Goal: Task Accomplishment & Management: Use online tool/utility

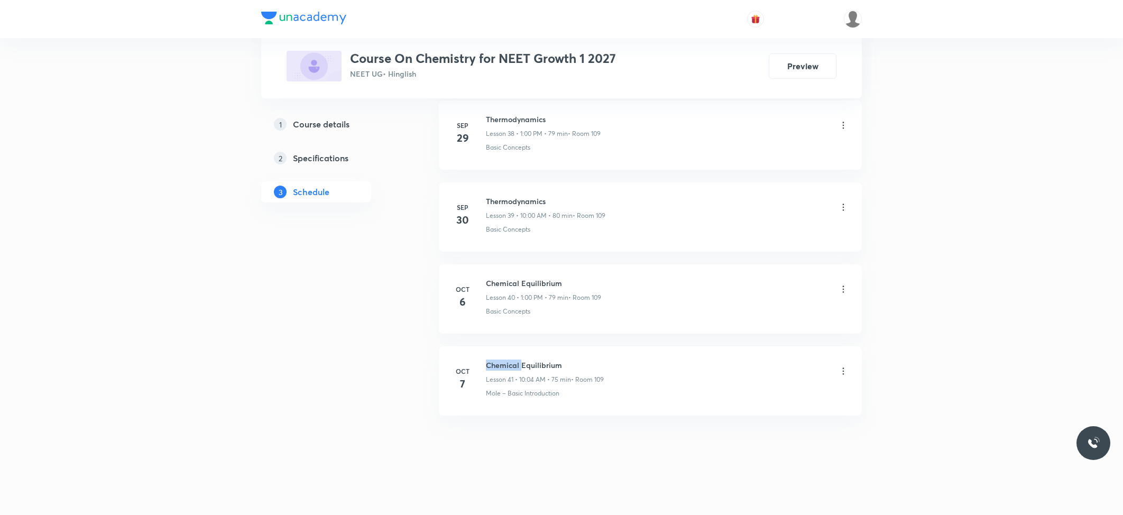
click at [498, 368] on h6 "Chemical Equilibrium" at bounding box center [545, 365] width 118 height 11
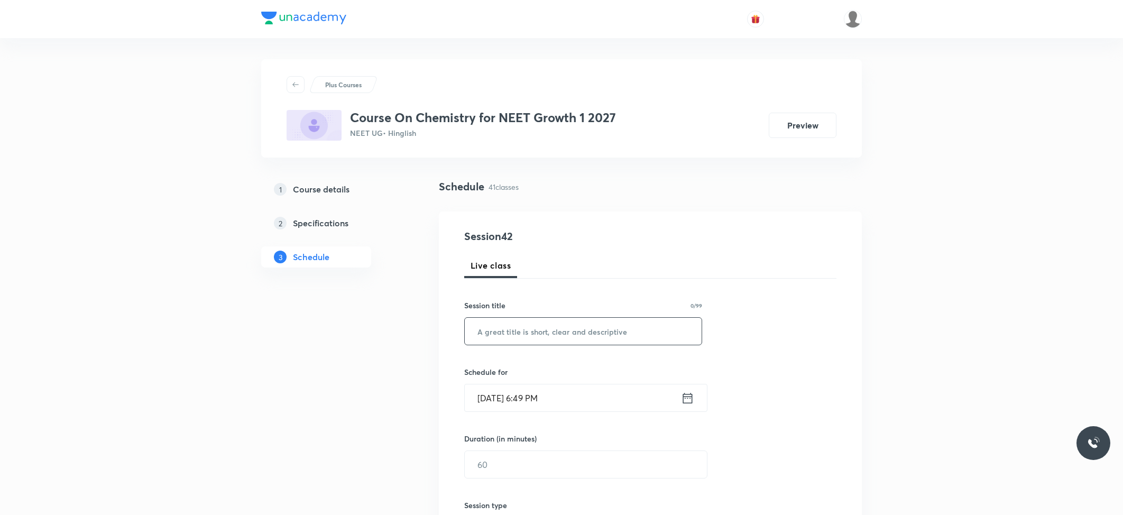
click at [512, 331] on input "text" at bounding box center [583, 331] width 237 height 27
paste input "Chemical Equilibrium"
type input "Chemical Equilibrium"
click at [515, 390] on input "Oct 7, 2025, 6:49 PM" at bounding box center [573, 397] width 216 height 27
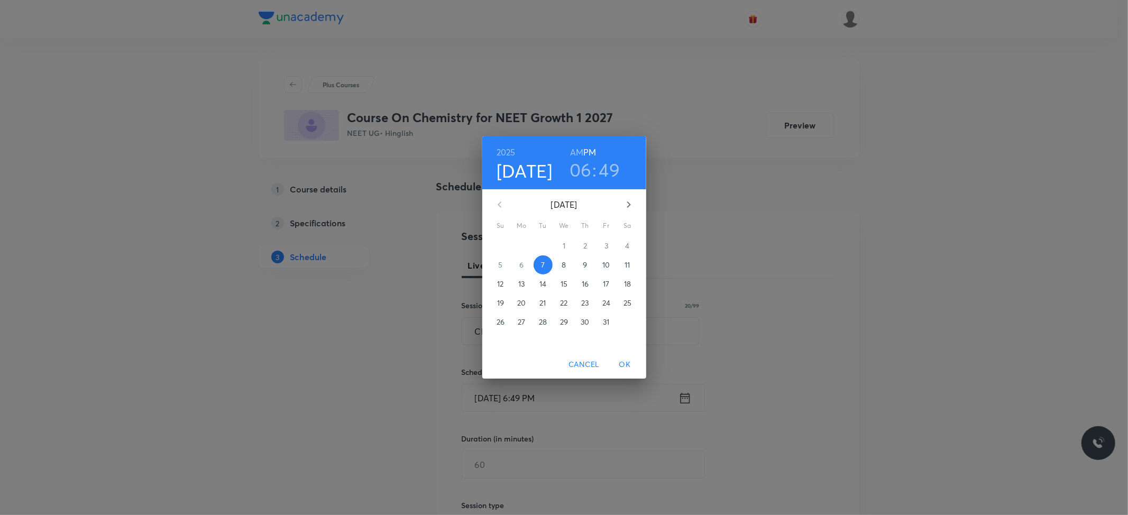
click at [563, 261] on p "8" at bounding box center [564, 265] width 4 height 11
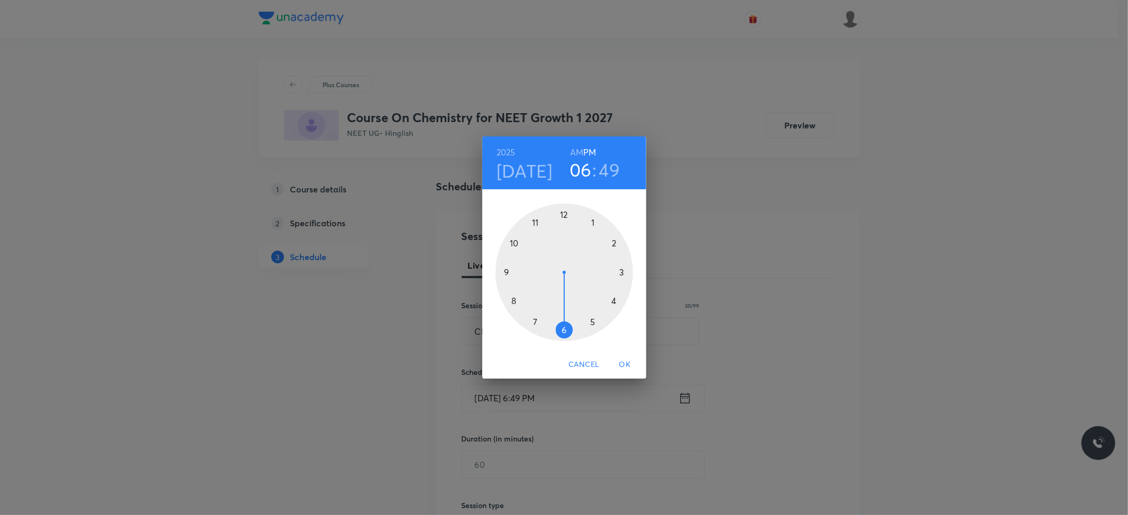
click at [573, 152] on h6 "AM" at bounding box center [576, 152] width 13 height 15
click at [512, 242] on div at bounding box center [564, 272] width 137 height 137
click at [564, 208] on div at bounding box center [564, 272] width 137 height 137
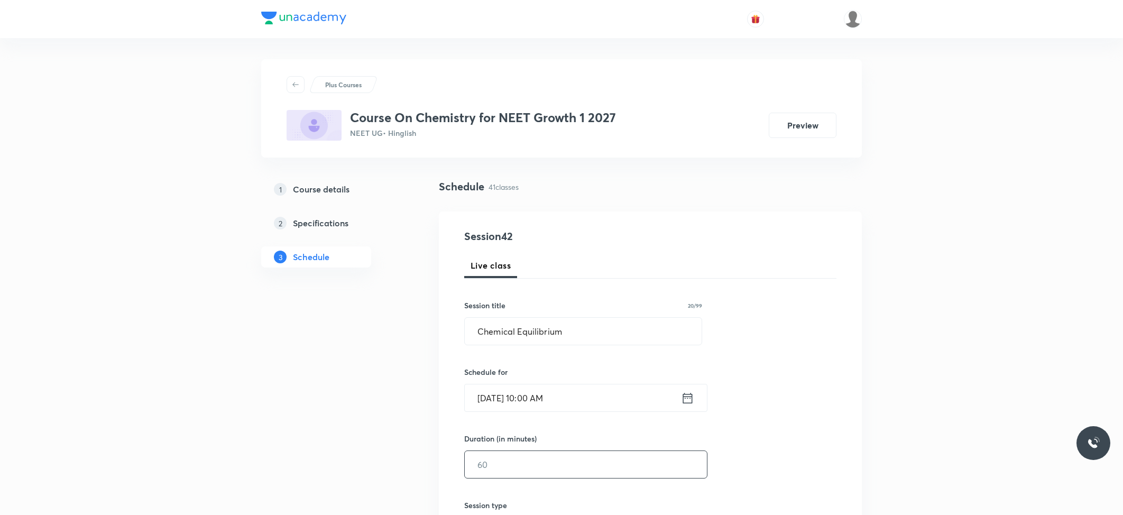
click at [487, 465] on input "text" at bounding box center [586, 464] width 242 height 27
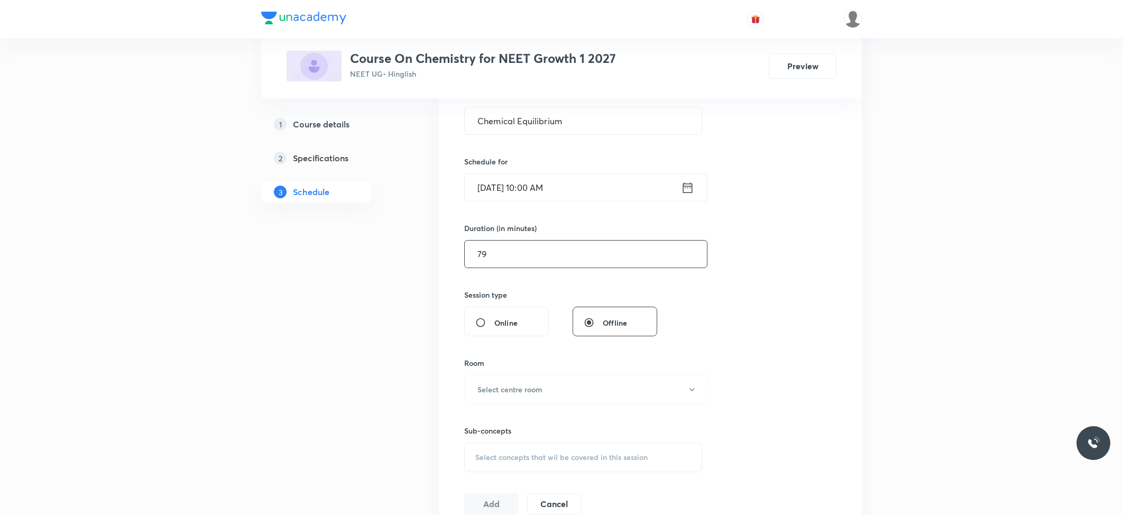
scroll to position [212, 0]
type input "79"
click at [498, 377] on button "Select centre room" at bounding box center [586, 388] width 245 height 29
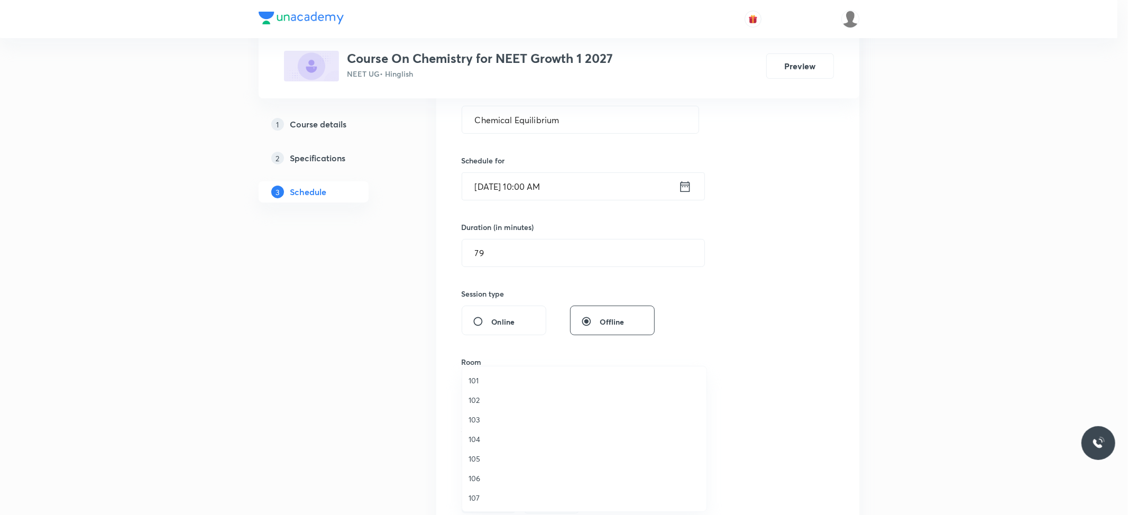
click at [491, 400] on span "102" at bounding box center [585, 399] width 232 height 11
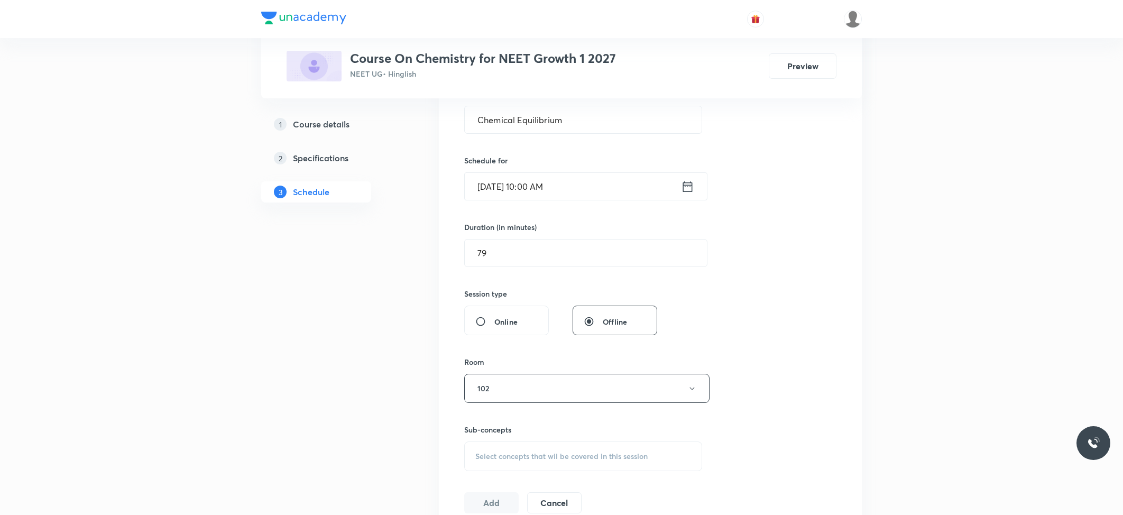
click at [511, 460] on span "Select concepts that wil be covered in this session" at bounding box center [561, 456] width 172 height 8
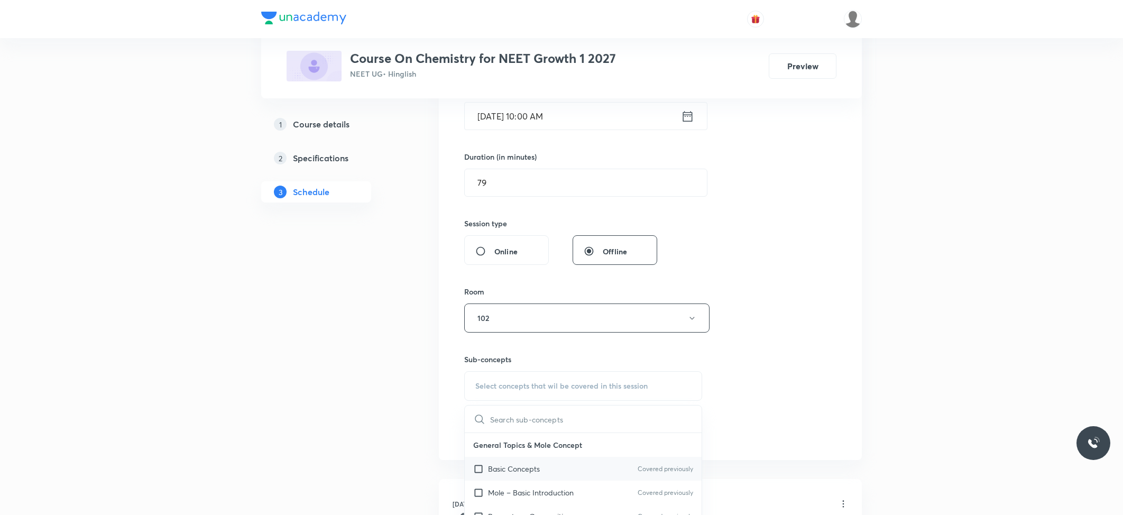
click at [510, 470] on p "Basic Concepts" at bounding box center [514, 468] width 52 height 11
checkbox input "true"
click at [478, 441] on button "Add" at bounding box center [491, 443] width 54 height 21
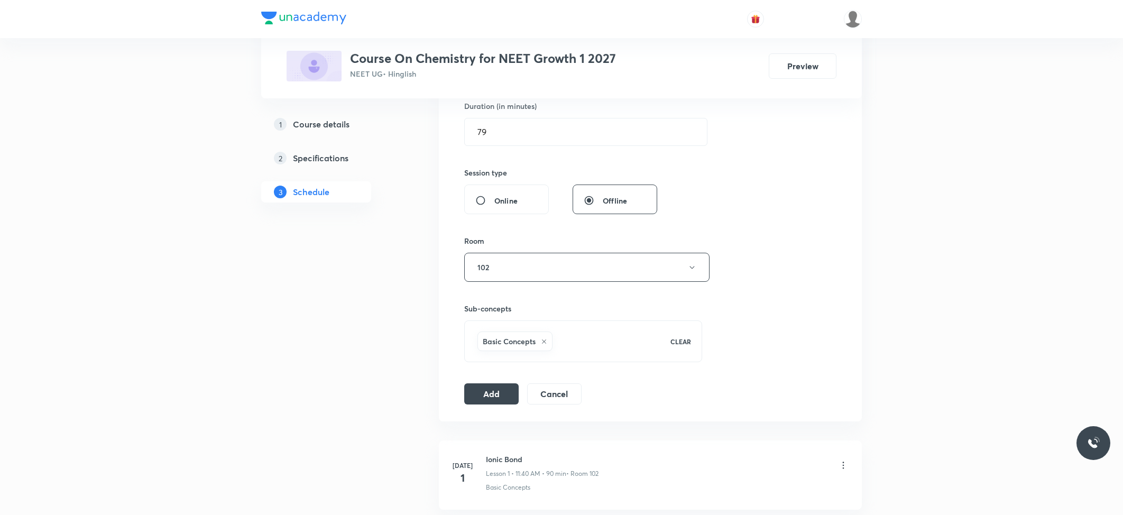
scroll to position [352, 0]
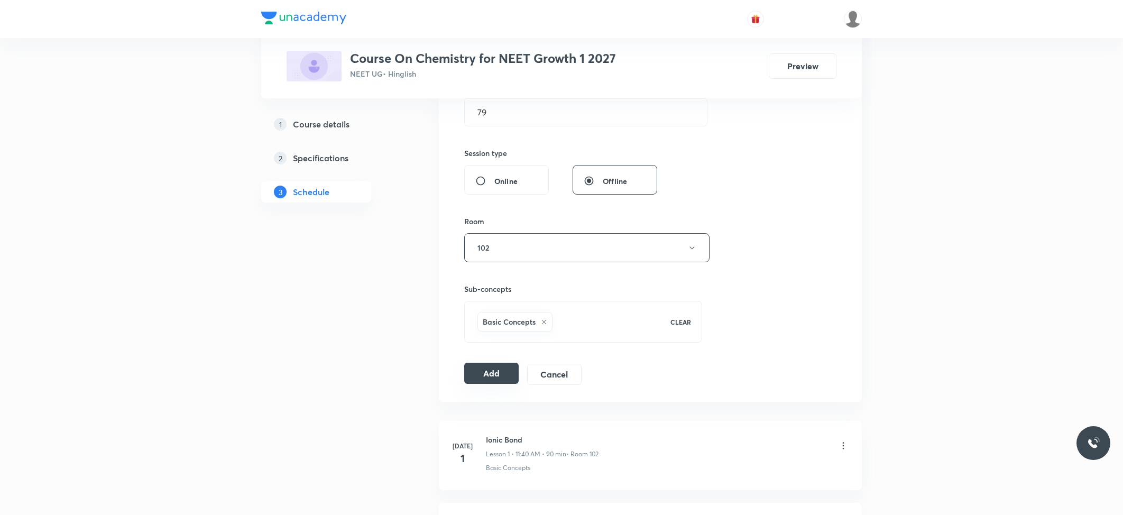
click at [496, 377] on button "Add" at bounding box center [491, 373] width 54 height 21
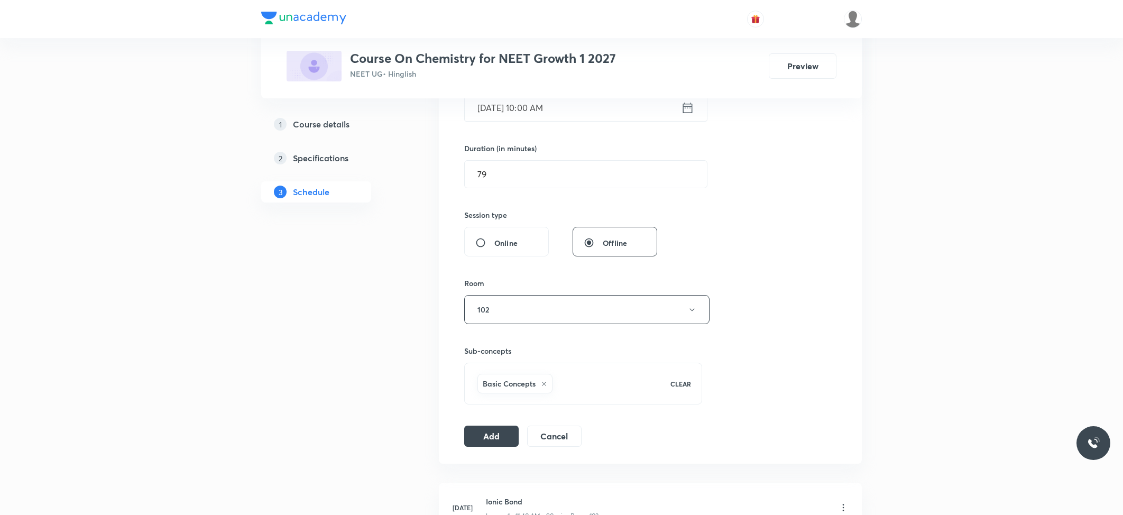
scroll to position [0, 0]
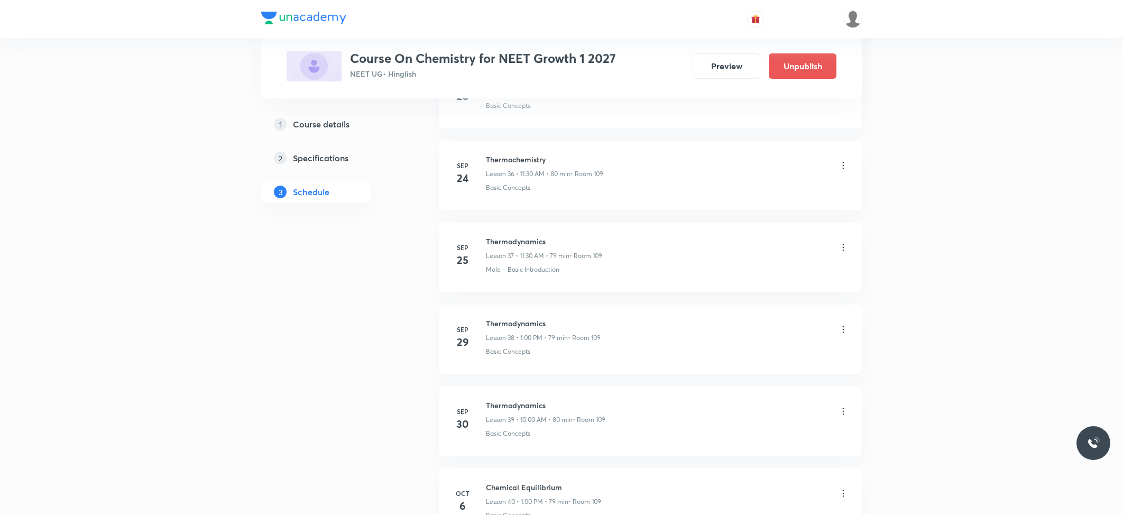
scroll to position [3791, 0]
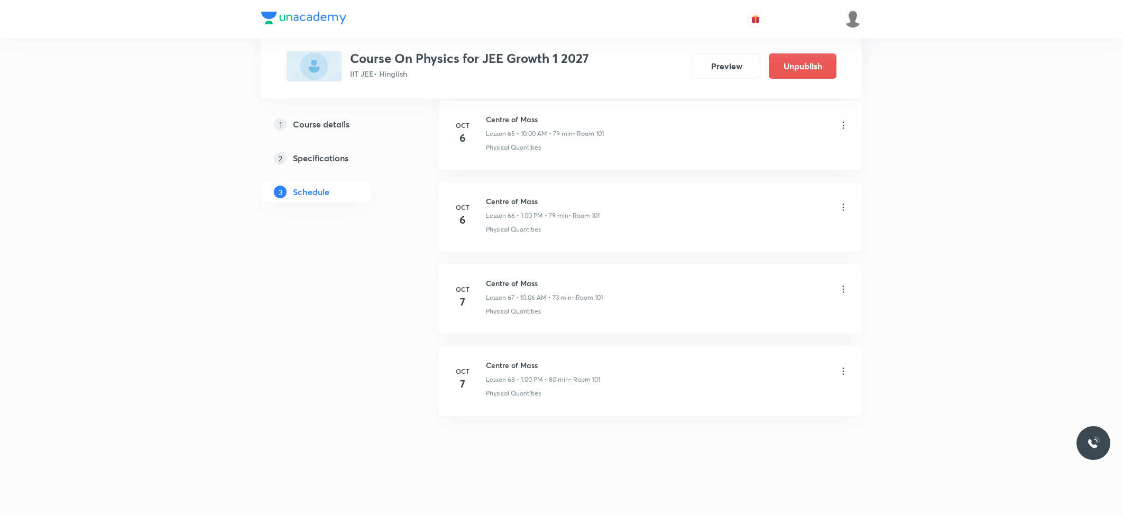
click at [506, 369] on h6 "Centre of Mass" at bounding box center [543, 365] width 114 height 11
copy h6 "Centre of Mass"
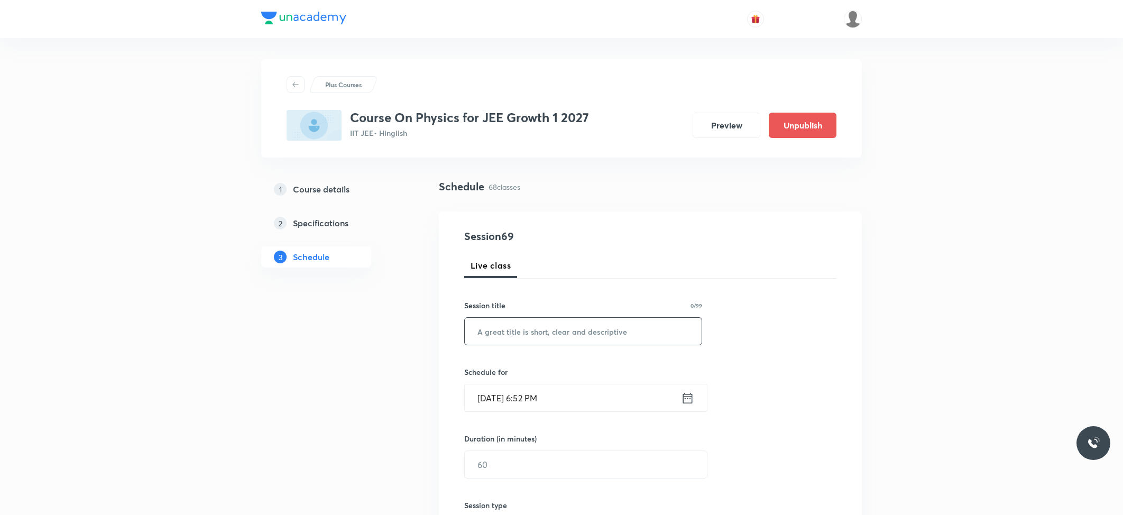
click at [531, 330] on input "text" at bounding box center [583, 331] width 237 height 27
paste input "Centre of Mass"
type input "Centre of Mass"
click at [550, 385] on input "Oct 7, 2025, 6:52 PM" at bounding box center [573, 397] width 216 height 27
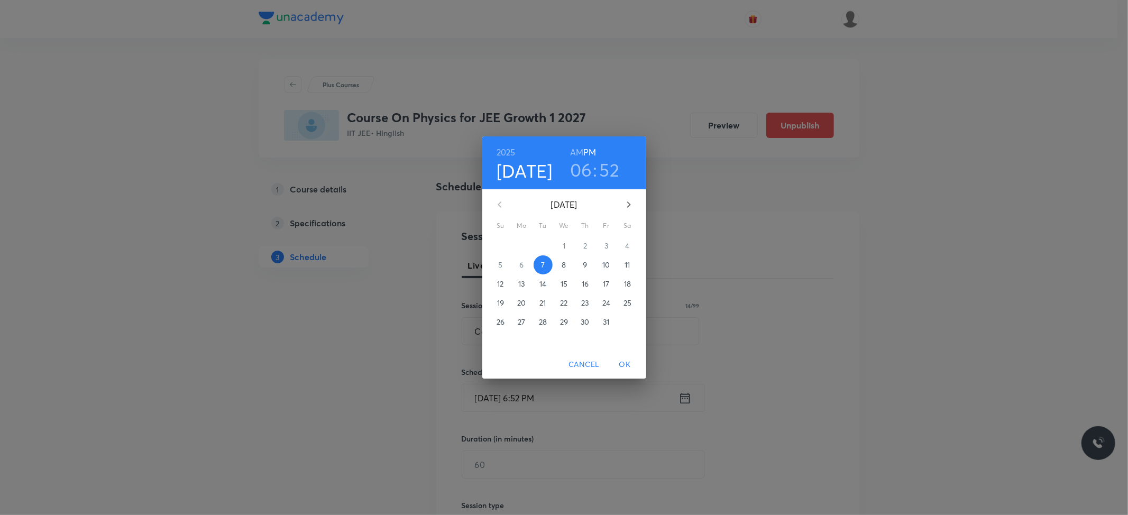
click at [564, 263] on p "8" at bounding box center [564, 265] width 4 height 11
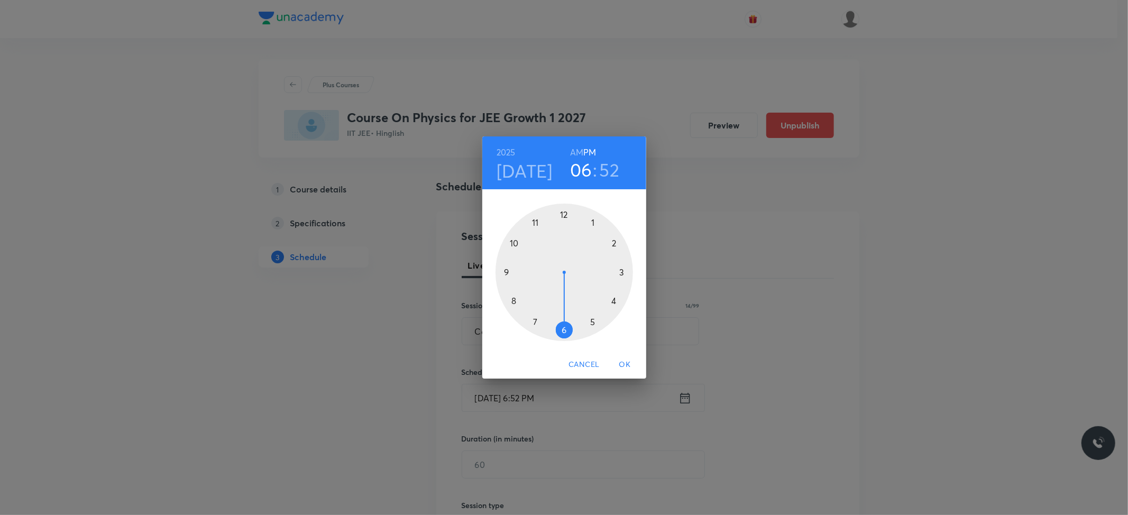
click at [572, 149] on h6 "AM" at bounding box center [576, 152] width 13 height 15
click at [513, 242] on div at bounding box center [564, 272] width 137 height 137
click at [564, 213] on div at bounding box center [564, 272] width 137 height 137
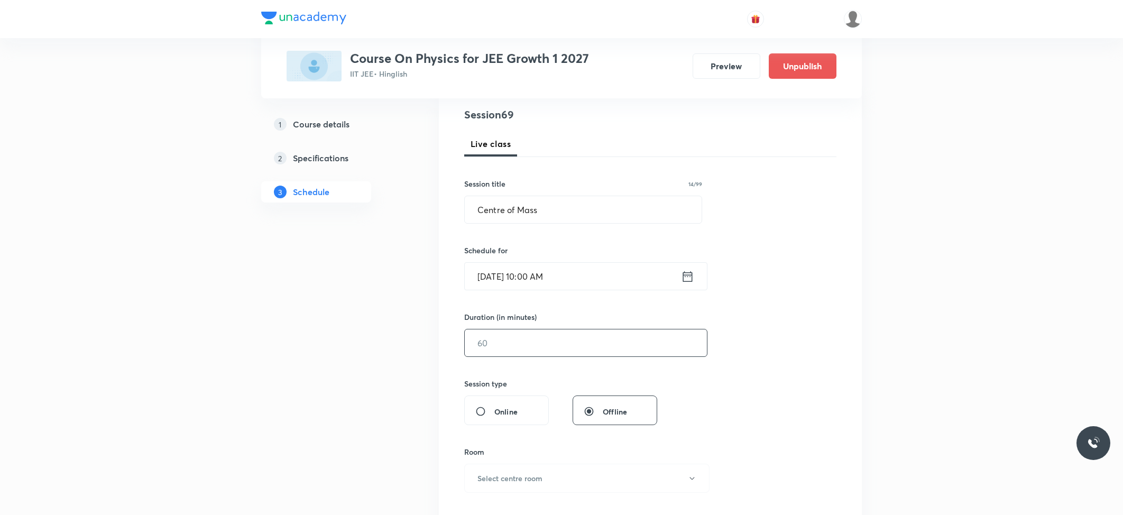
scroll to position [141, 0]
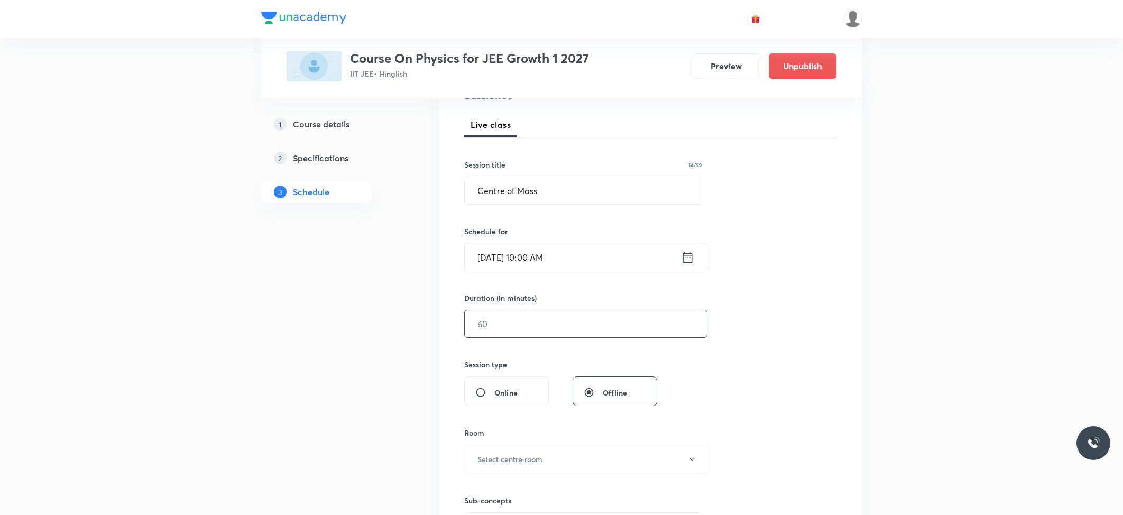
click at [535, 326] on input "text" at bounding box center [586, 323] width 242 height 27
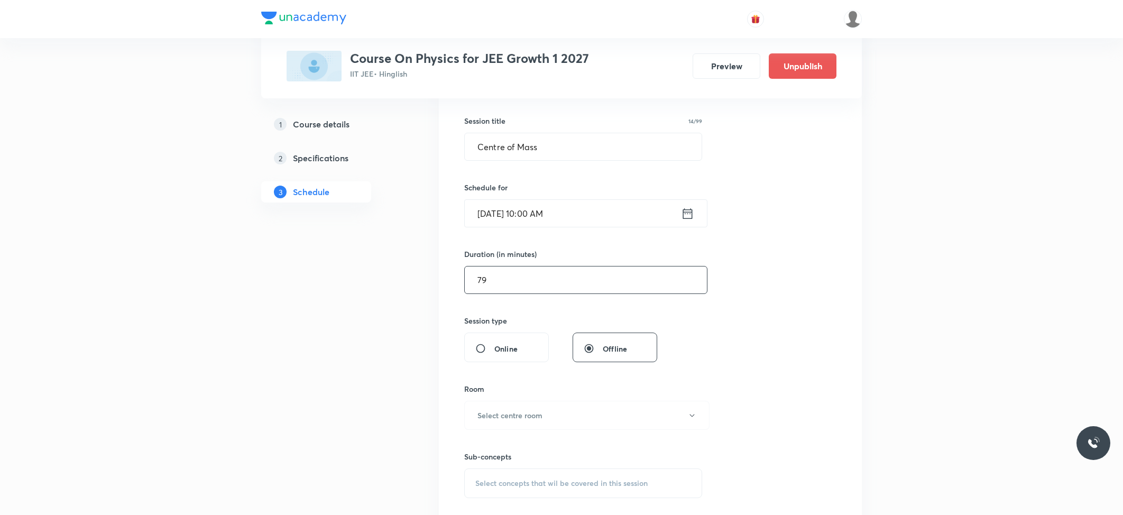
scroll to position [282, 0]
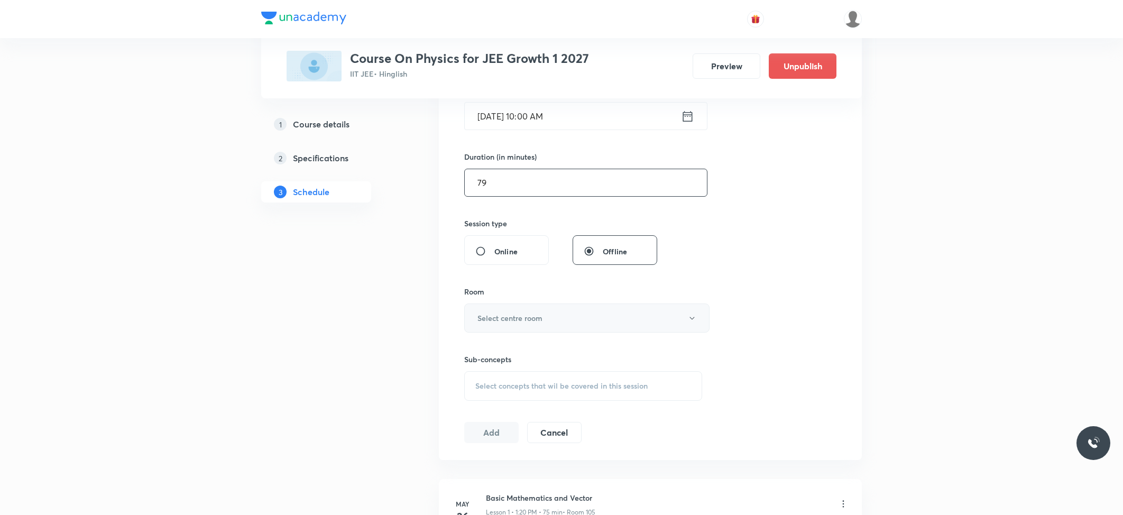
type input "79"
click at [526, 319] on h6 "Select centre room" at bounding box center [510, 318] width 65 height 11
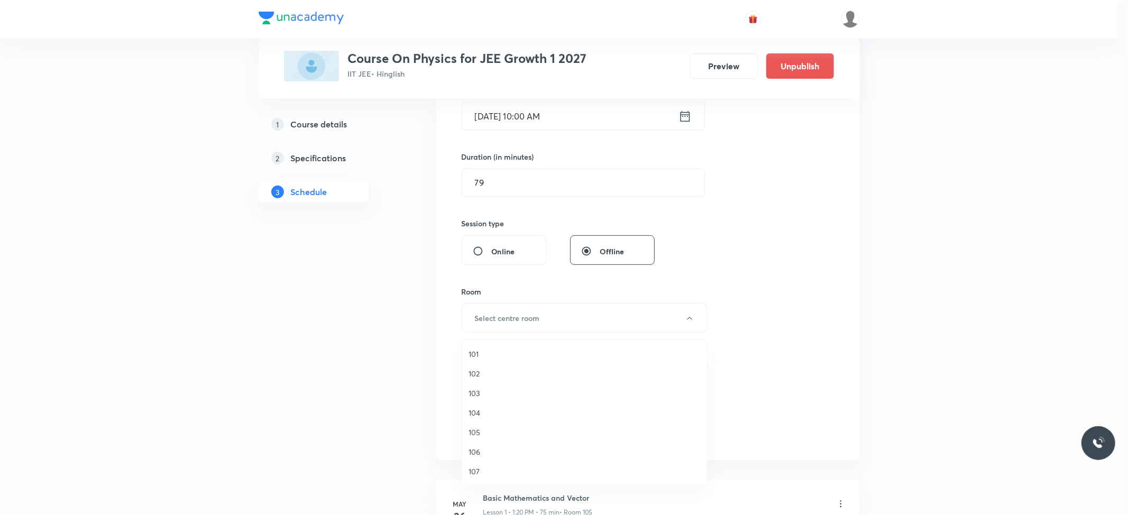
click at [491, 415] on span "104" at bounding box center [585, 412] width 232 height 11
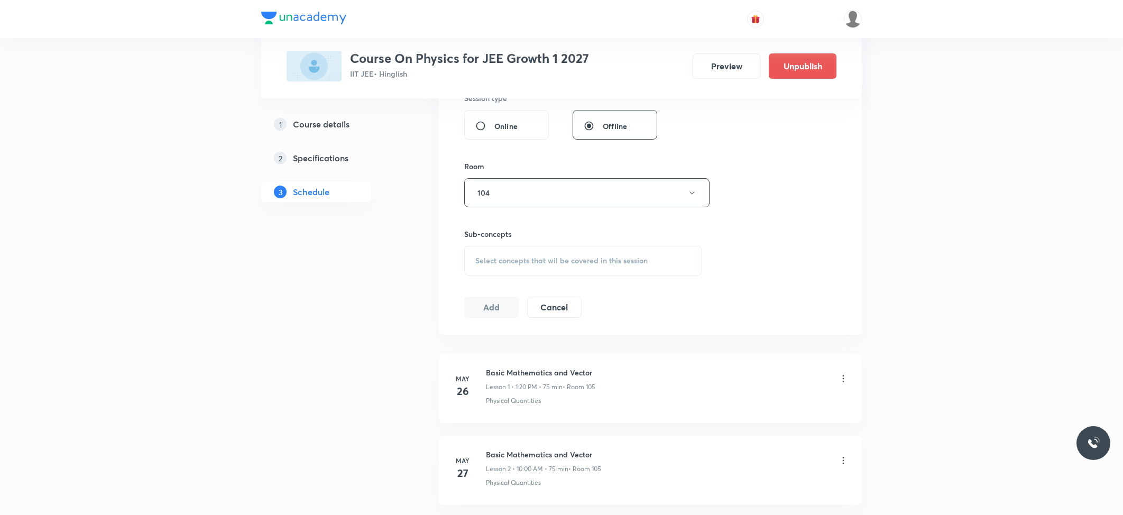
scroll to position [423, 0]
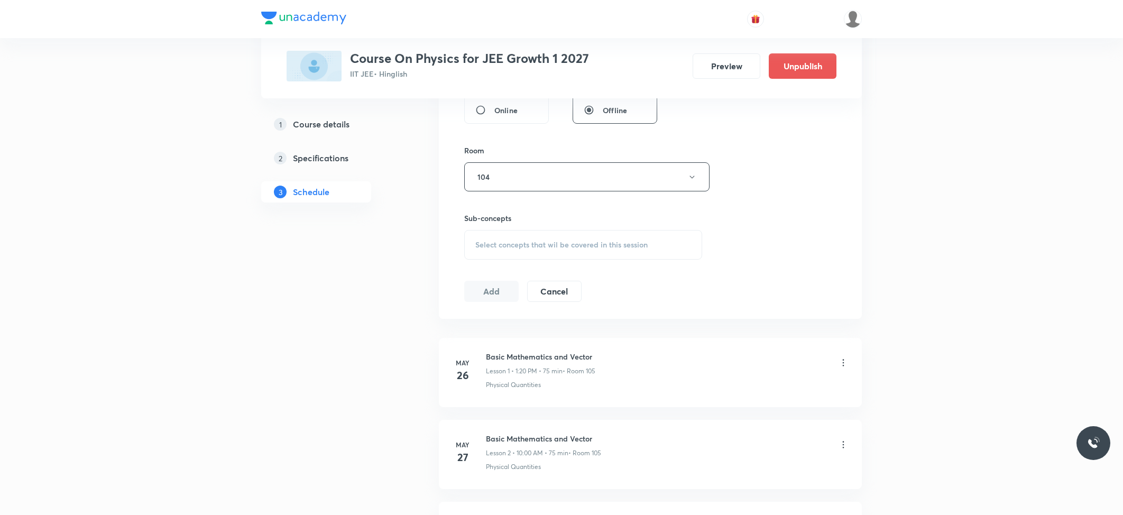
click at [570, 259] on div "Select concepts that wil be covered in this session" at bounding box center [583, 245] width 238 height 30
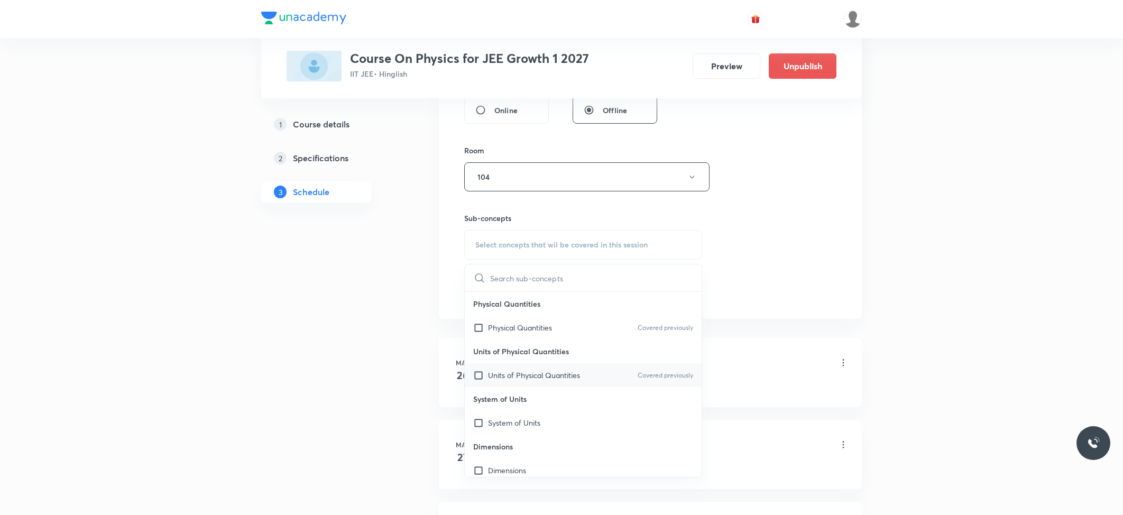
click at [483, 371] on input "checkbox" at bounding box center [480, 375] width 15 height 11
checkbox input "true"
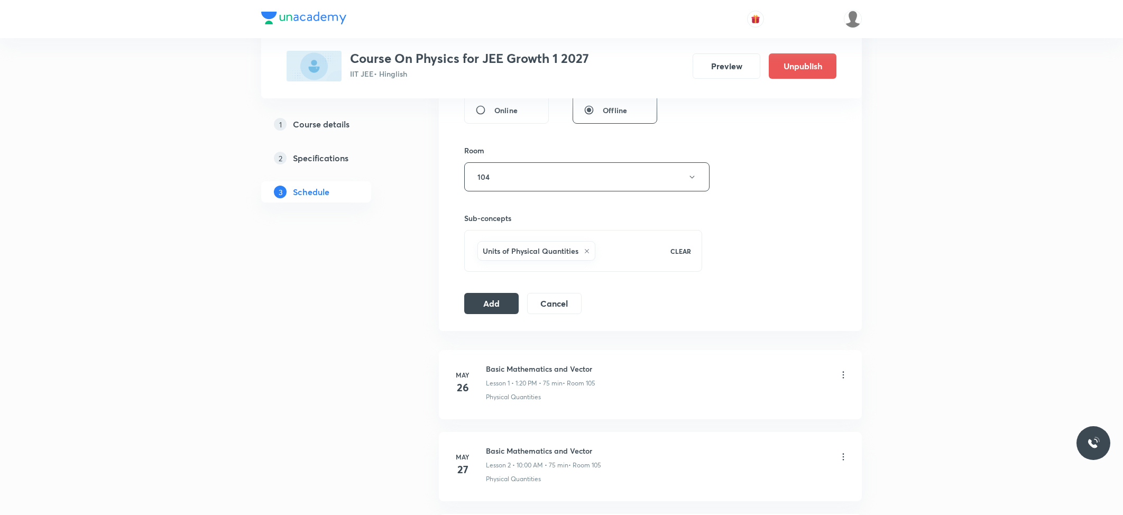
click at [485, 319] on div "Session 69 Live class Session title 14/99 Centre of Mass ​ Schedule for Oct 8, …" at bounding box center [650, 59] width 423 height 543
click at [488, 301] on button "Add" at bounding box center [491, 302] width 54 height 21
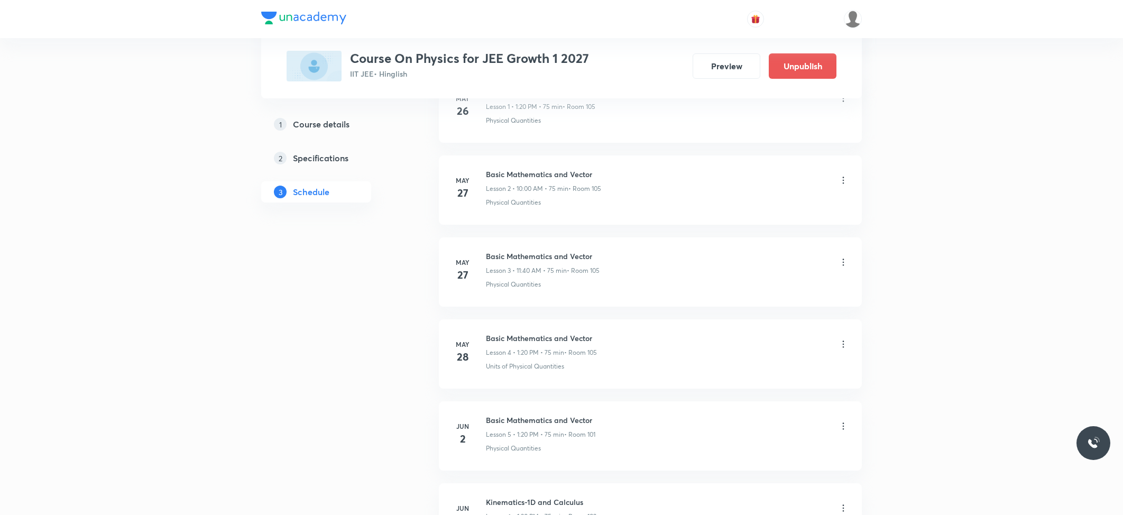
scroll to position [0, 0]
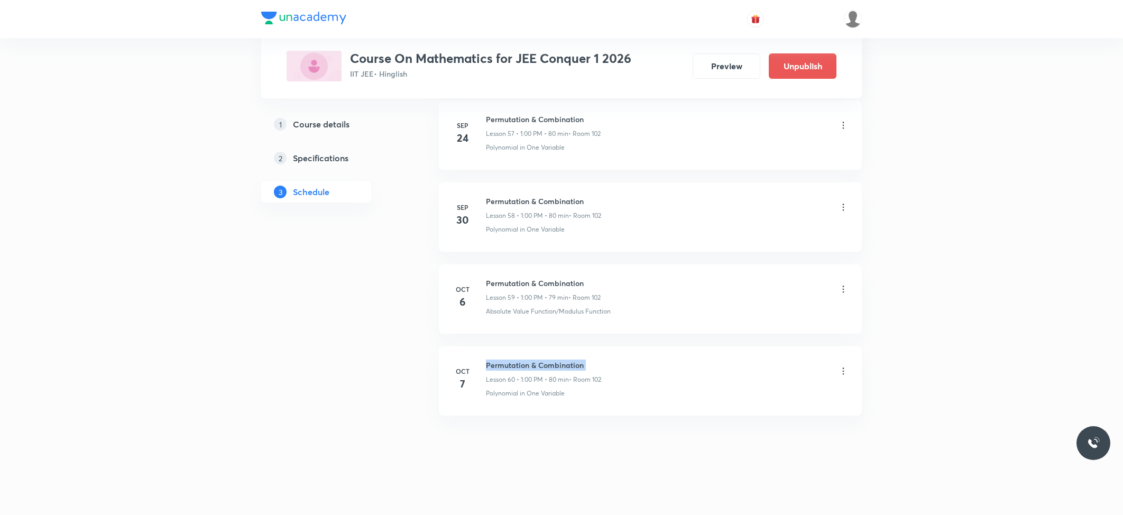
click at [490, 362] on h6 "Permutation & Combination" at bounding box center [543, 365] width 115 height 11
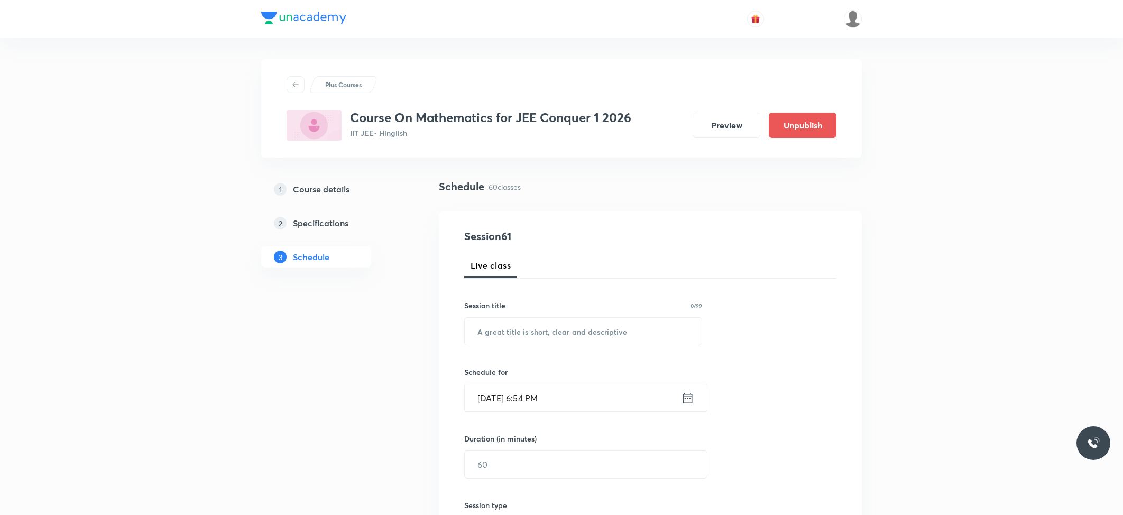
click at [671, 352] on div "Session 61 Live class Session title 0/99 ​ Schedule for Oct 7, 2025, 6:54 PM ​ …" at bounding box center [650, 476] width 372 height 497
click at [675, 337] on input "text" at bounding box center [583, 331] width 237 height 27
paste input "Permutation & Combination"
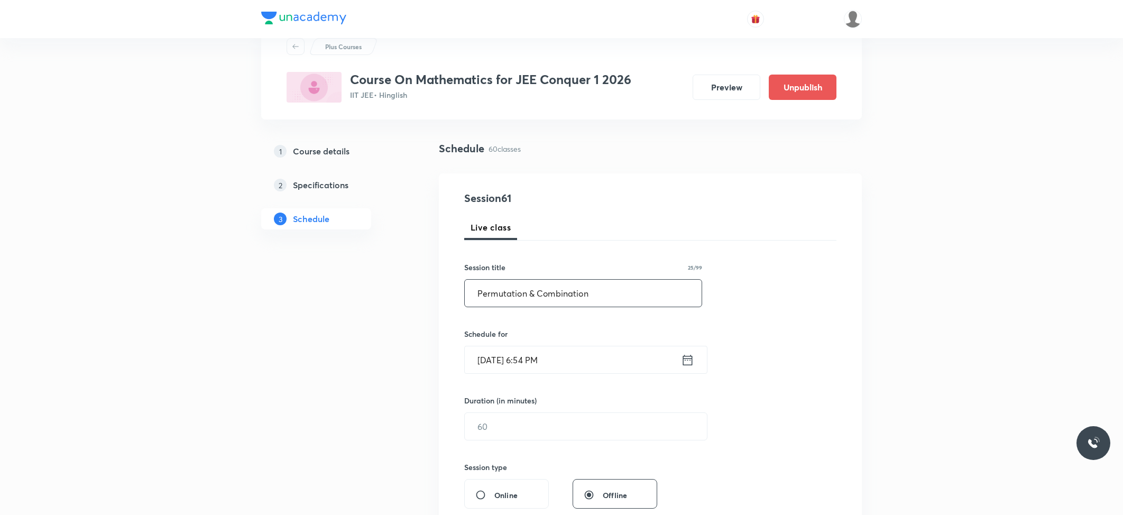
scroll to position [70, 0]
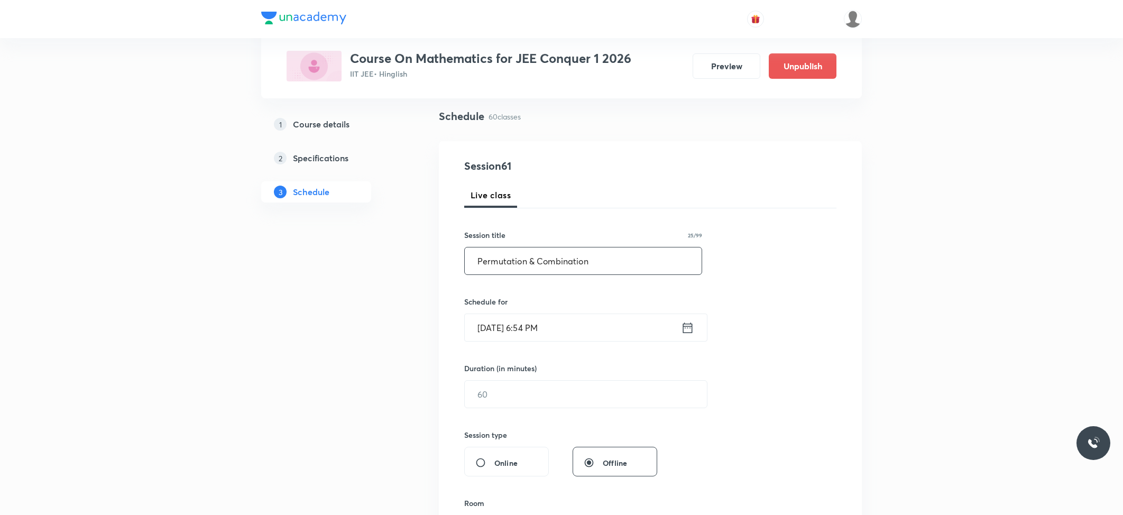
type input "Permutation & Combination"
click at [565, 330] on input "Oct 7, 2025, 6:54 PM" at bounding box center [573, 327] width 216 height 27
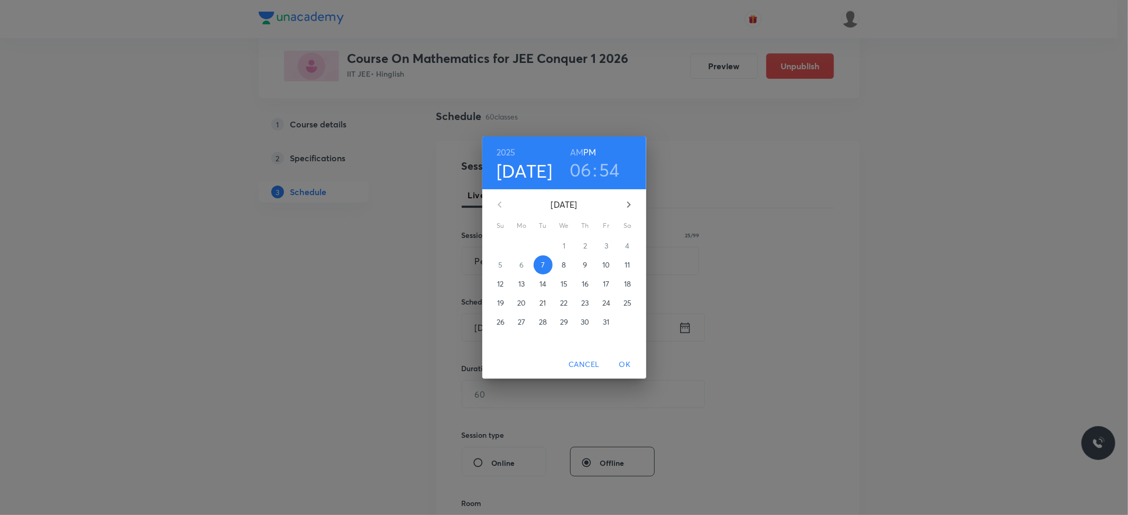
click at [563, 264] on p "8" at bounding box center [564, 265] width 4 height 11
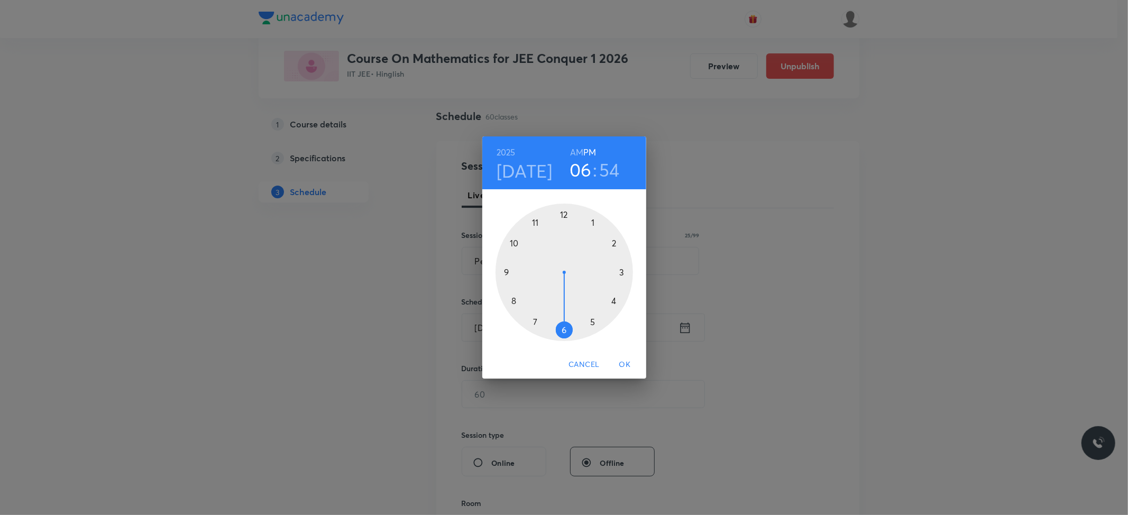
click at [576, 152] on h6 "AM" at bounding box center [576, 152] width 13 height 15
click at [512, 242] on div at bounding box center [564, 272] width 137 height 137
click at [565, 214] on div at bounding box center [564, 272] width 137 height 137
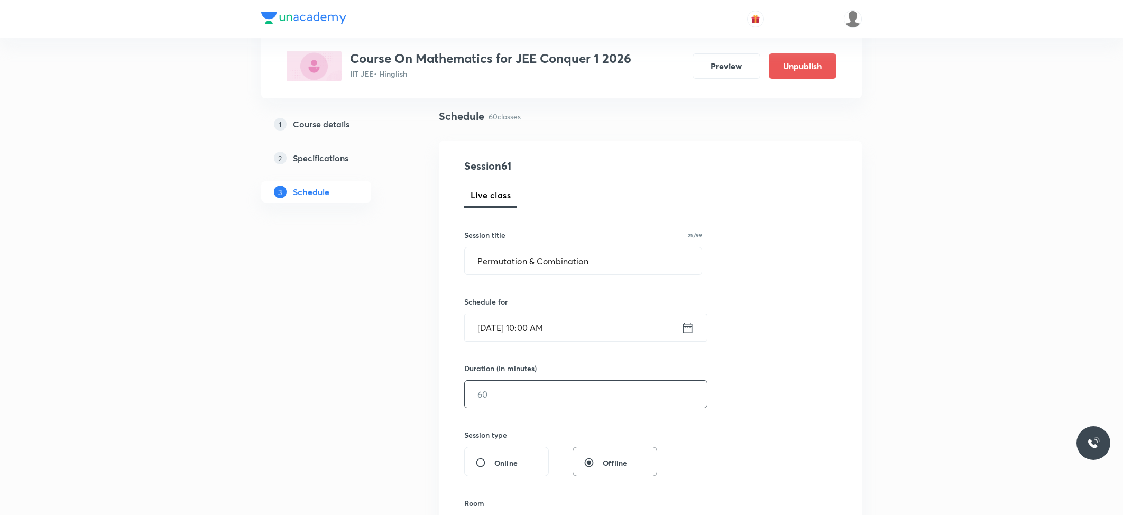
click at [526, 392] on input "text" at bounding box center [586, 394] width 242 height 27
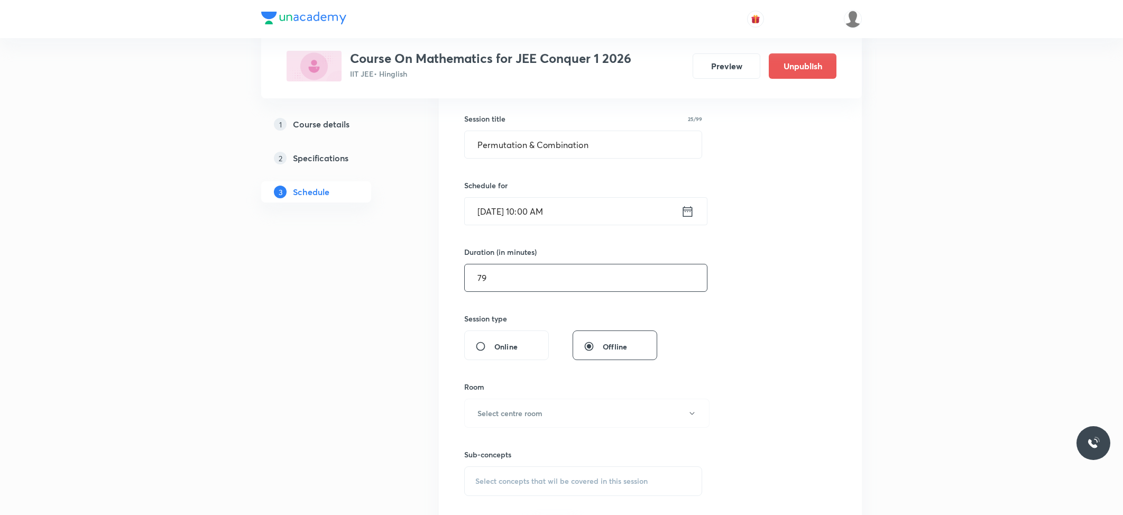
scroll to position [352, 0]
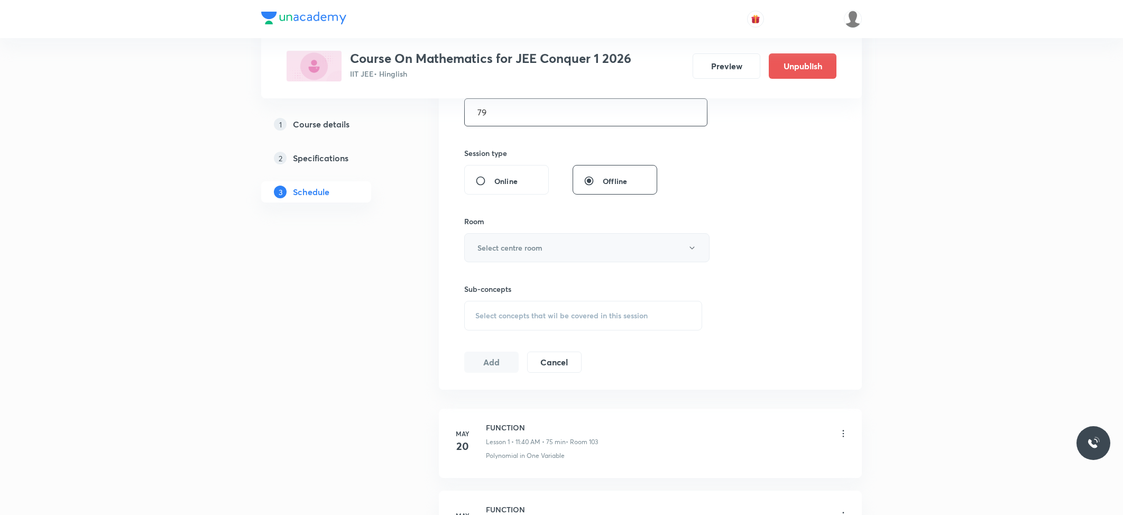
type input "79"
click at [529, 249] on h6 "Select centre room" at bounding box center [510, 247] width 65 height 11
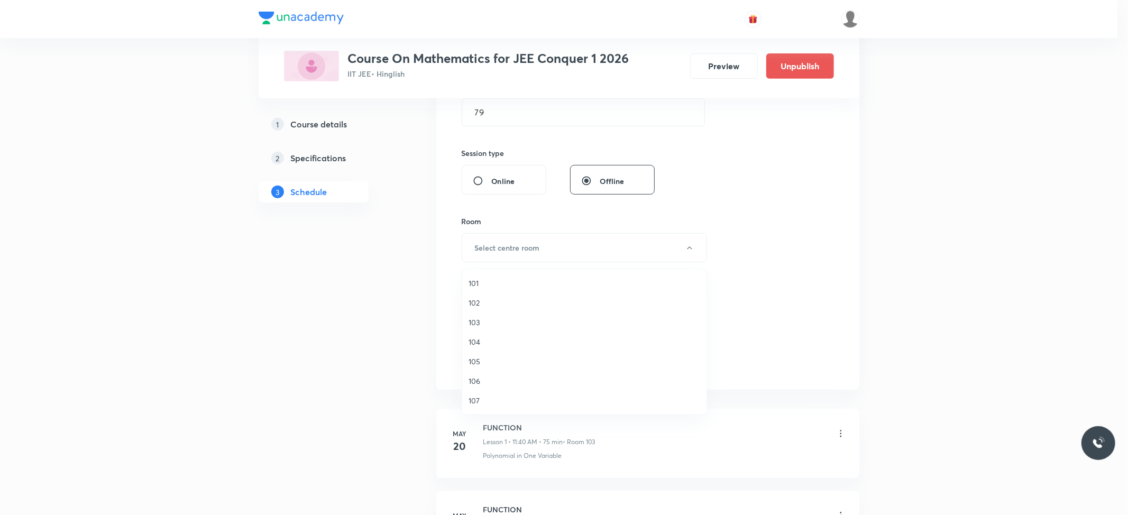
click at [498, 350] on li "104" at bounding box center [584, 342] width 244 height 20
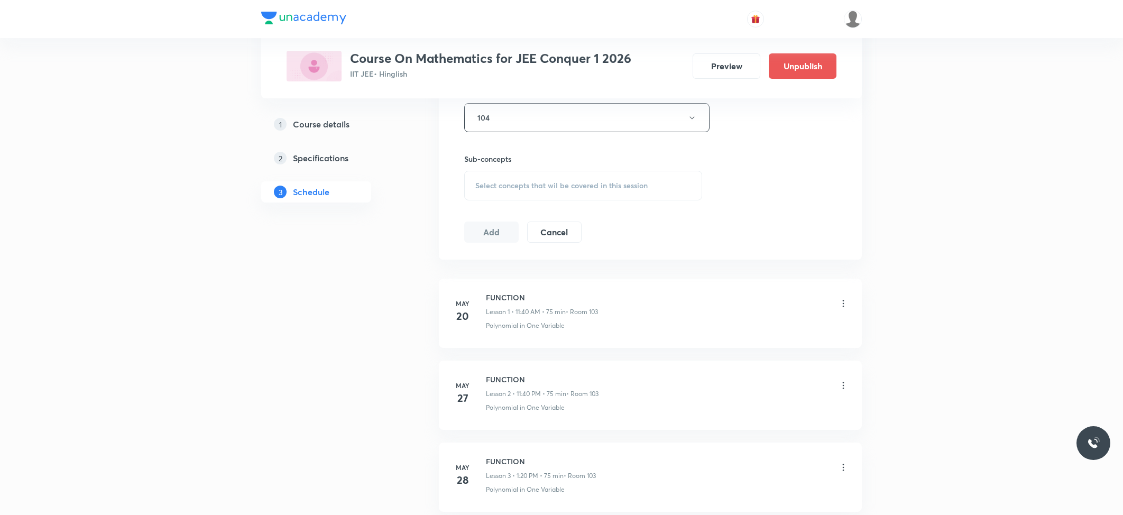
scroll to position [493, 0]
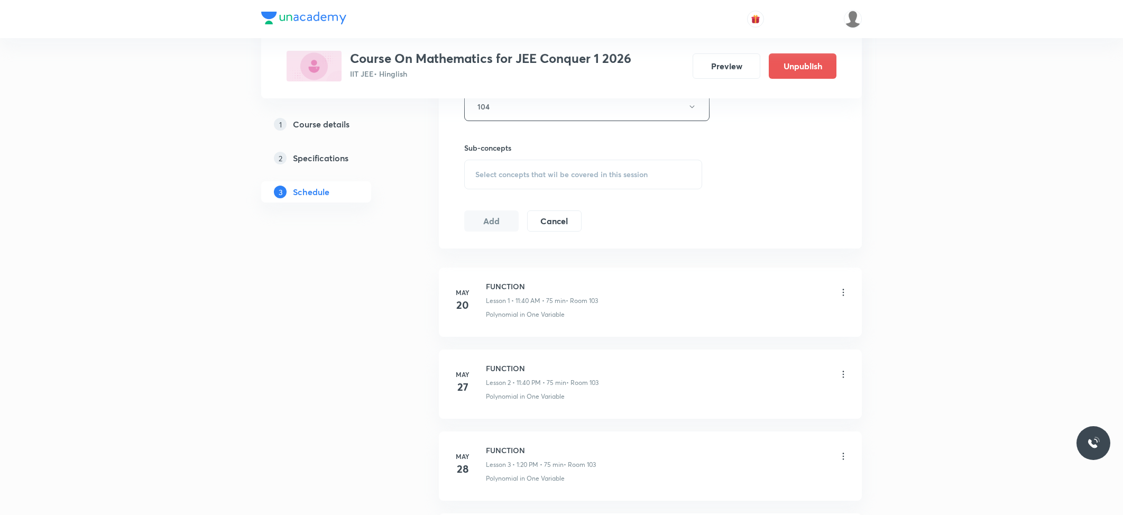
click at [534, 173] on span "Select concepts that wil be covered in this session" at bounding box center [561, 174] width 172 height 8
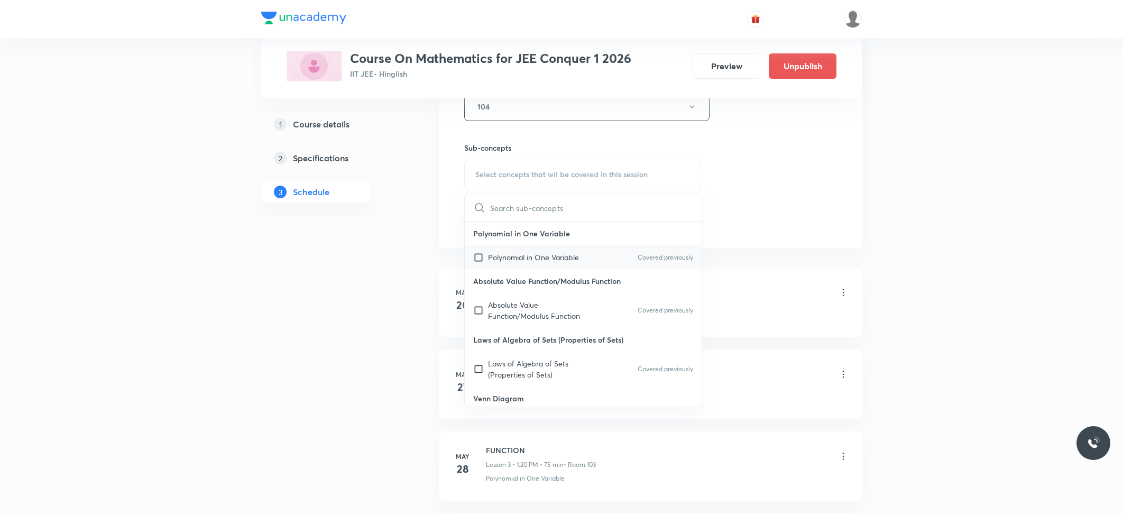
click at [511, 262] on p "Polynomial in One Variable" at bounding box center [533, 257] width 91 height 11
checkbox input "true"
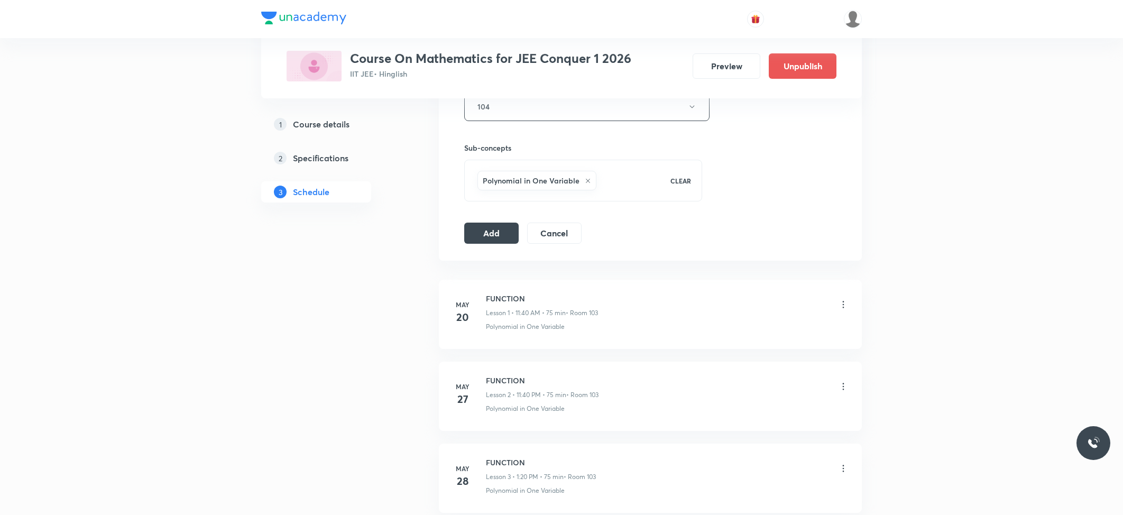
click at [487, 238] on button "Add" at bounding box center [491, 233] width 54 height 21
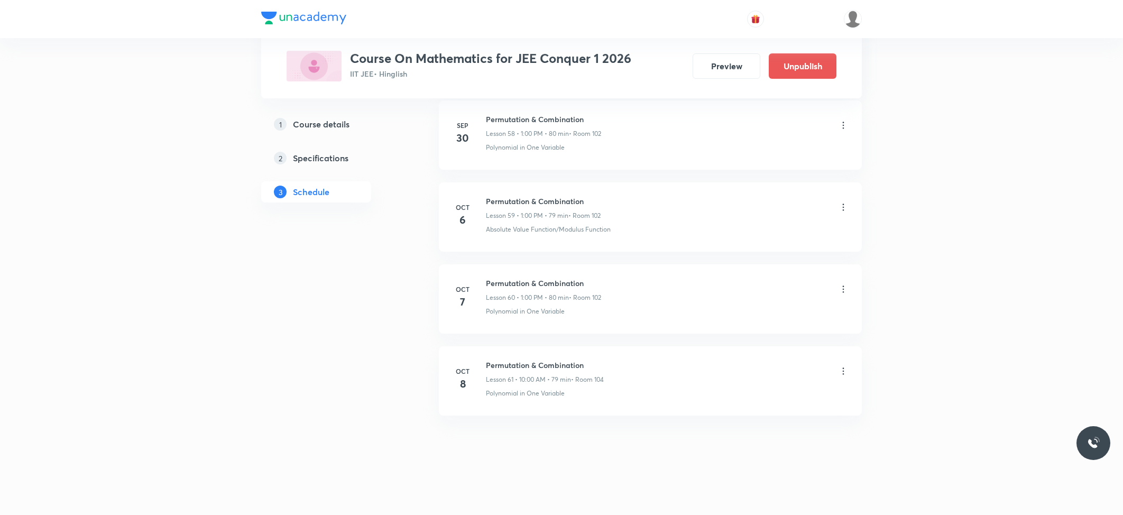
scroll to position [0, 0]
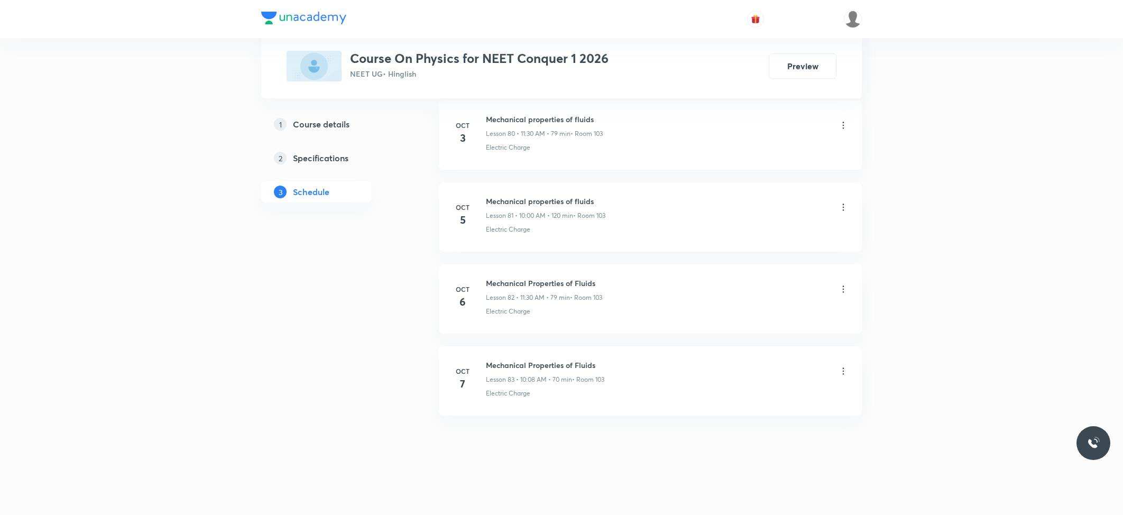
scroll to position [7167, 0]
click at [542, 365] on h6 "Mechanical Properties of Fluids" at bounding box center [545, 365] width 118 height 11
copy h6 "Mechanical Properties of Fluids"
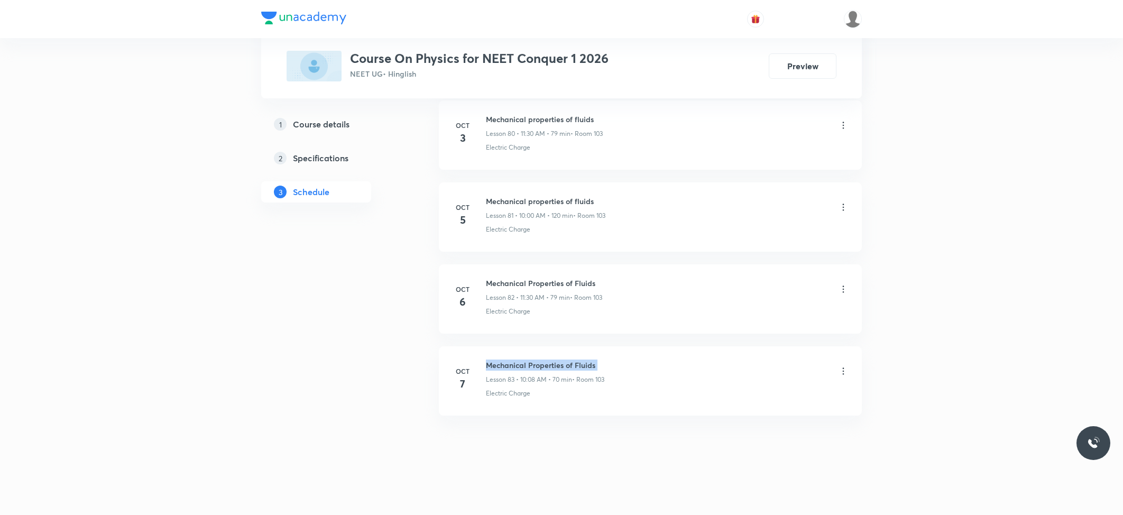
scroll to position [0, 0]
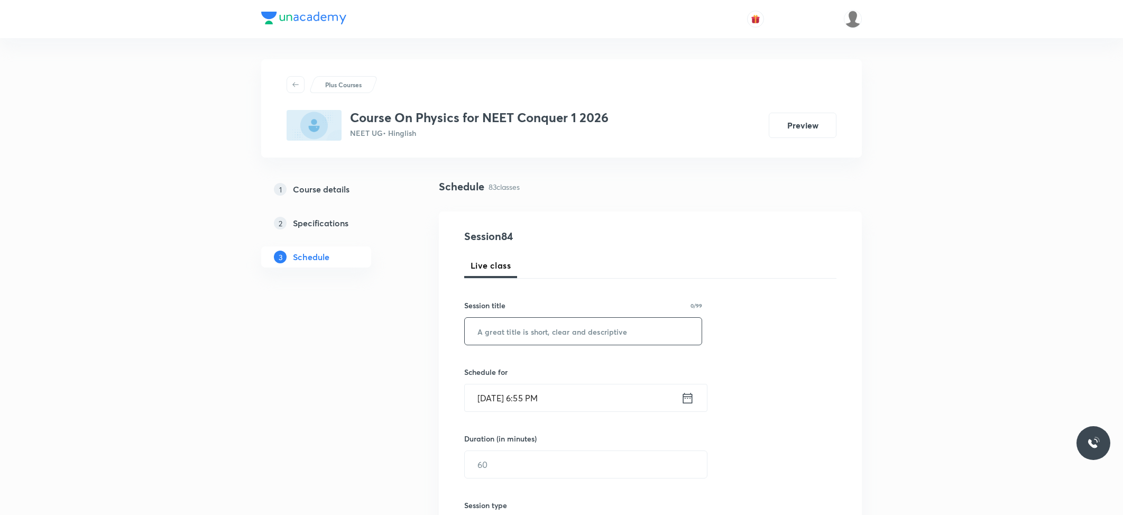
click at [506, 341] on input "text" at bounding box center [583, 331] width 237 height 27
paste input "Mechanical Properties of Fluids"
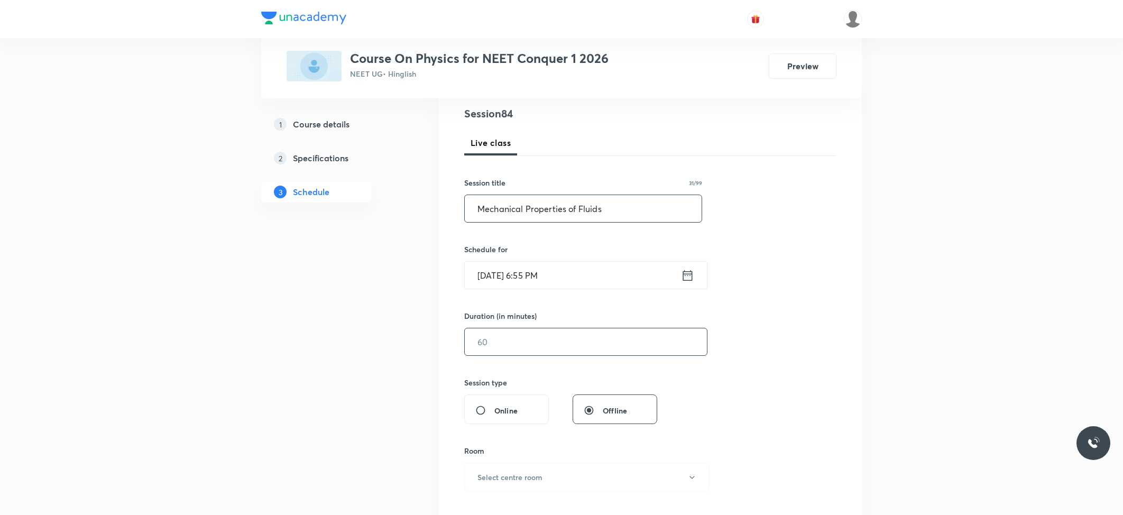
scroll to position [141, 0]
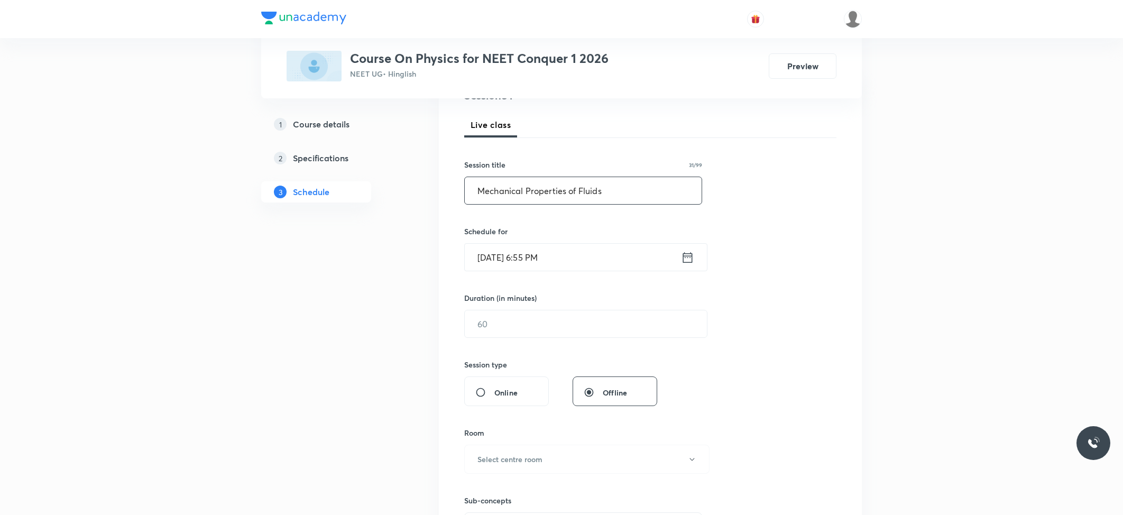
type input "Mechanical Properties of Fluids"
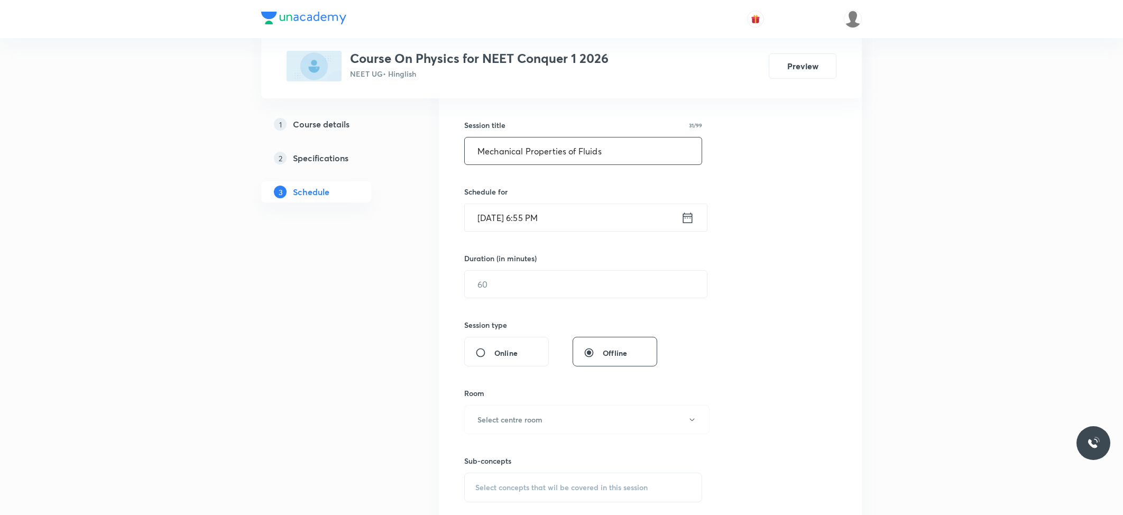
scroll to position [212, 0]
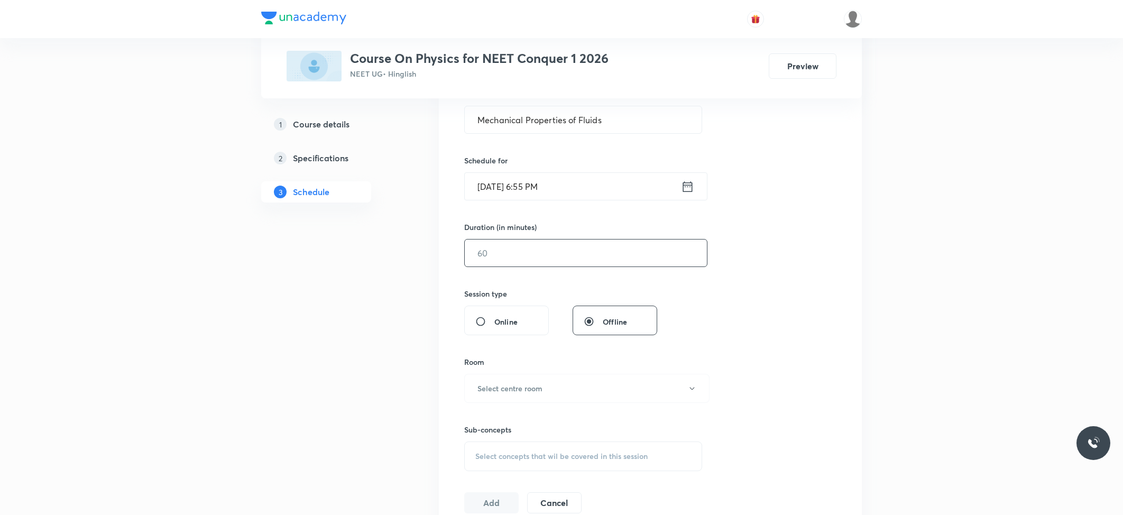
click at [553, 254] on input "text" at bounding box center [586, 253] width 242 height 27
type input "79"
click at [507, 383] on button "Select centre room" at bounding box center [586, 388] width 245 height 29
click at [491, 439] on span "104" at bounding box center [585, 439] width 232 height 11
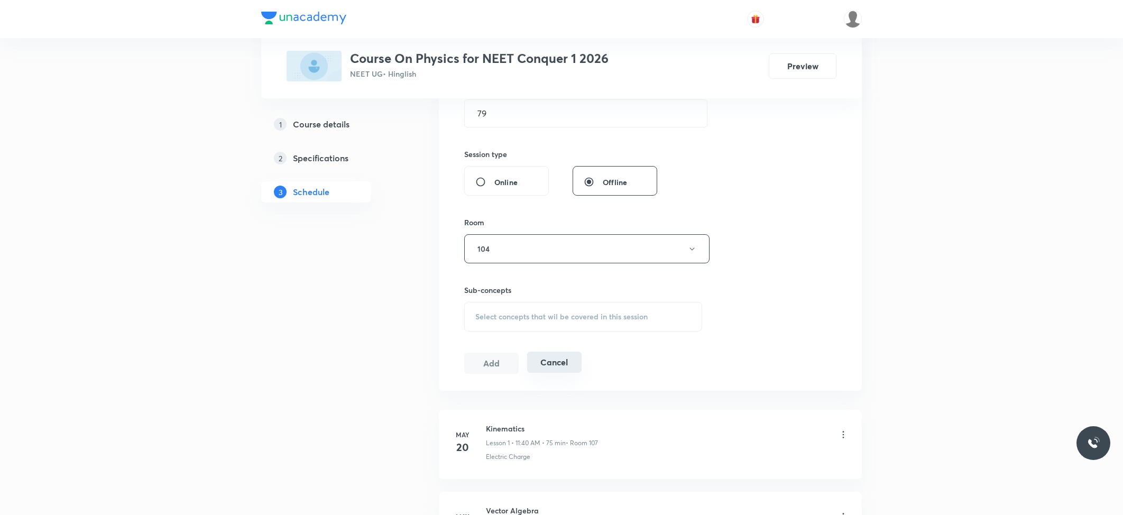
scroll to position [352, 0]
click at [544, 327] on div "Select concepts that wil be covered in this session" at bounding box center [583, 316] width 238 height 30
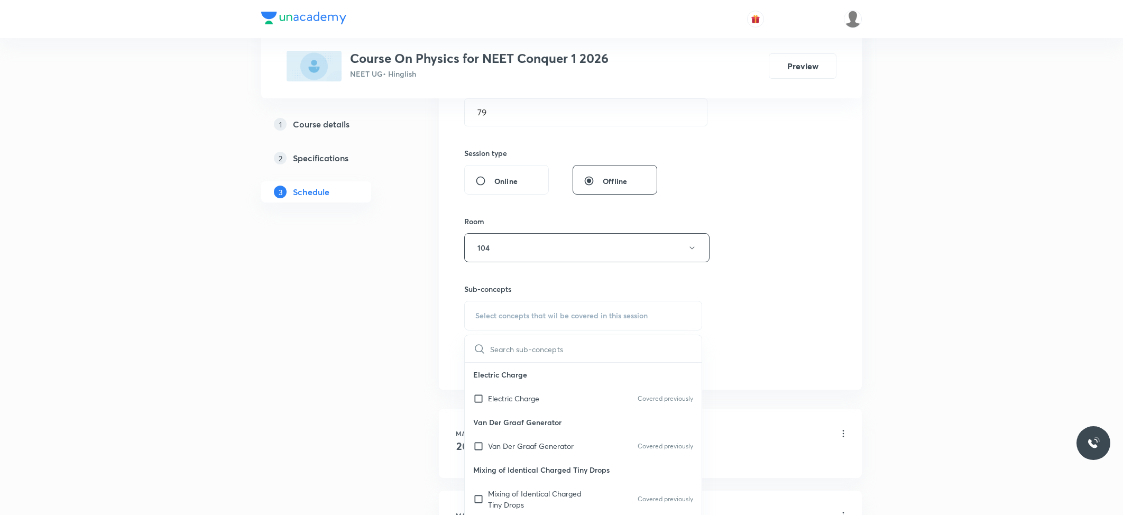
click at [498, 377] on p "Electric Charge" at bounding box center [583, 375] width 237 height 24
click at [495, 390] on div "Electric Charge Covered previously" at bounding box center [583, 399] width 237 height 24
checkbox input "true"
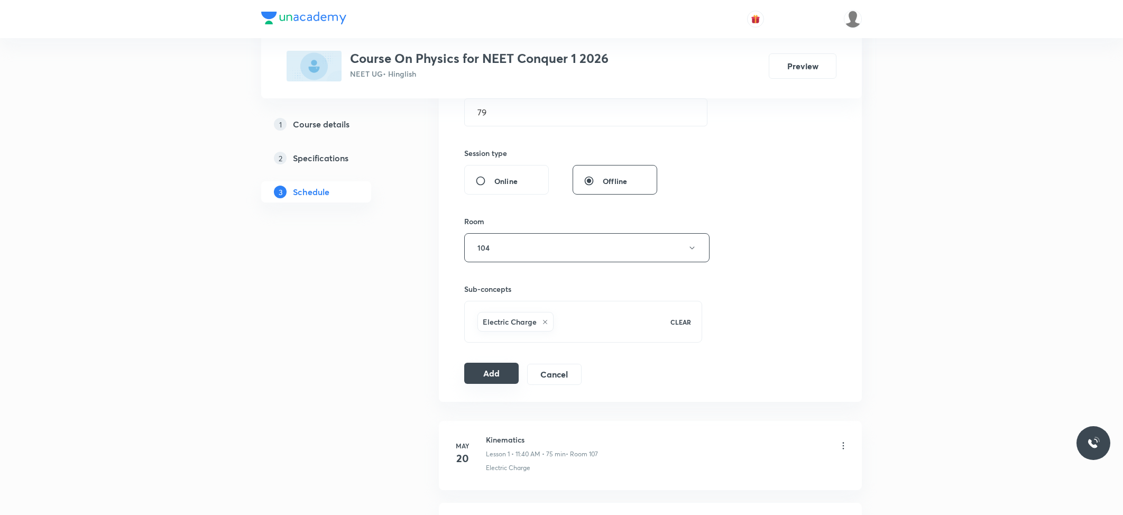
drag, startPoint x: 487, startPoint y: 361, endPoint x: 482, endPoint y: 368, distance: 8.5
click at [485, 366] on div "Session 84 Live class Session title 31/99 Mechanical Properties of Fluids ​ Sch…" at bounding box center [650, 130] width 372 height 509
click at [481, 371] on button "Add" at bounding box center [491, 373] width 54 height 21
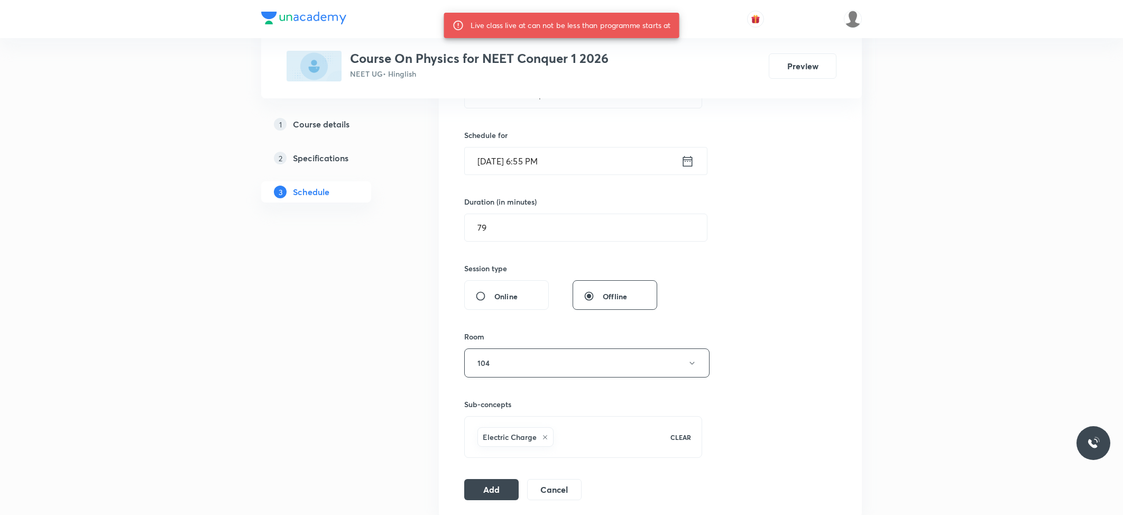
scroll to position [212, 0]
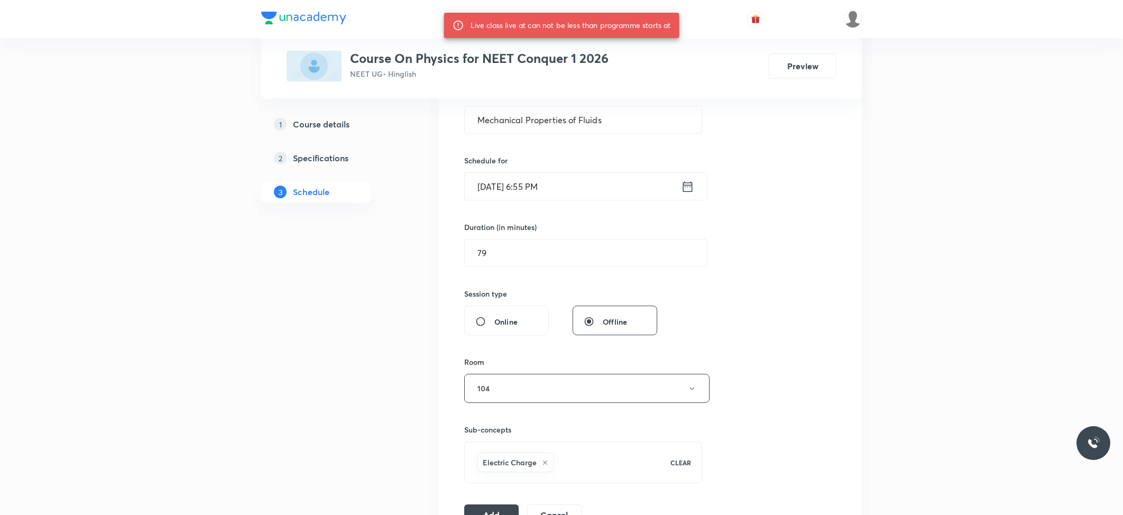
click at [578, 189] on input "Oct 7, 2025, 6:55 PM" at bounding box center [573, 186] width 216 height 27
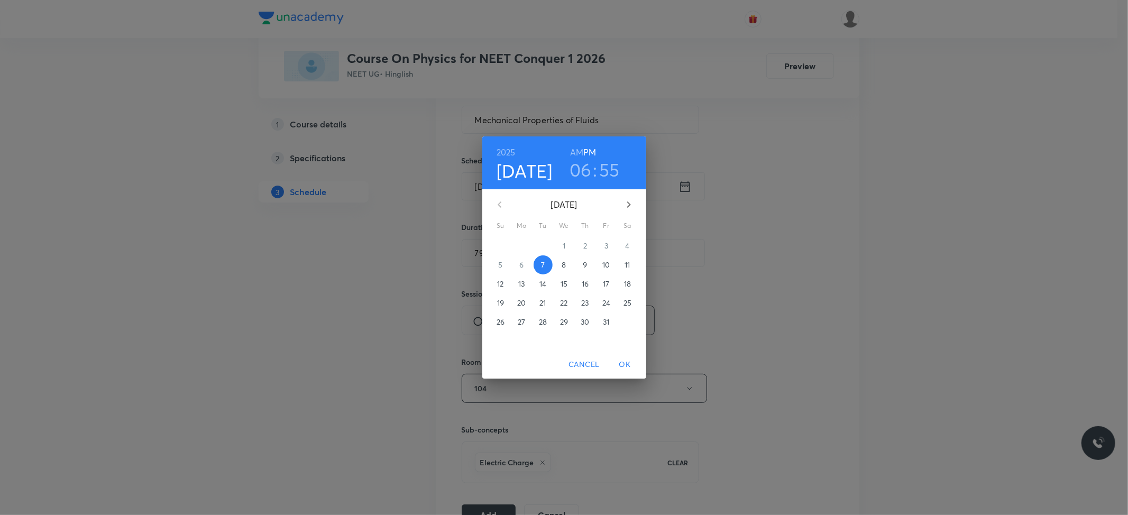
click at [565, 264] on p "8" at bounding box center [564, 265] width 4 height 11
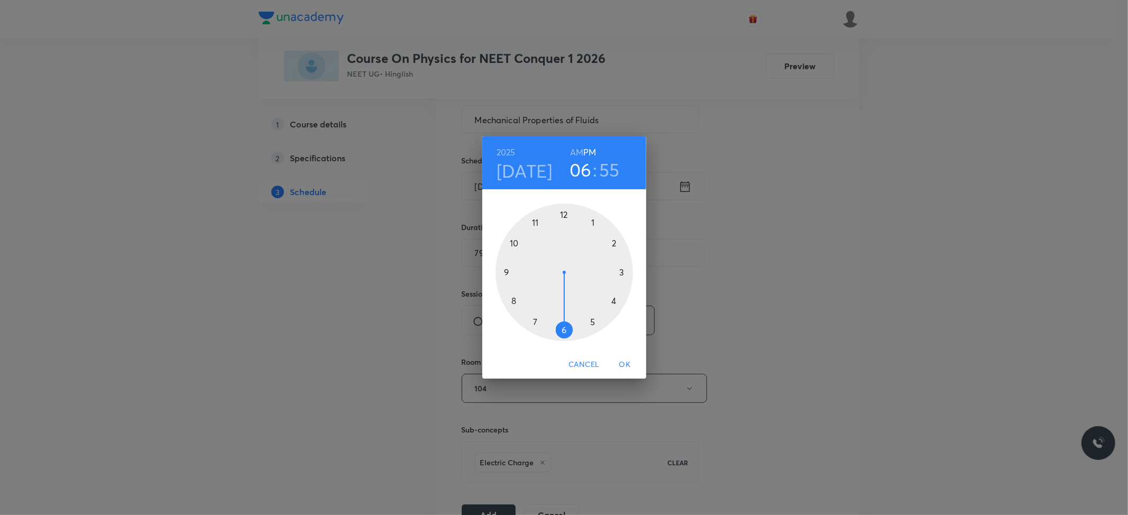
click at [577, 151] on h6 "AM" at bounding box center [576, 152] width 13 height 15
click at [517, 242] on div at bounding box center [564, 272] width 137 height 137
click at [565, 212] on div at bounding box center [564, 272] width 137 height 137
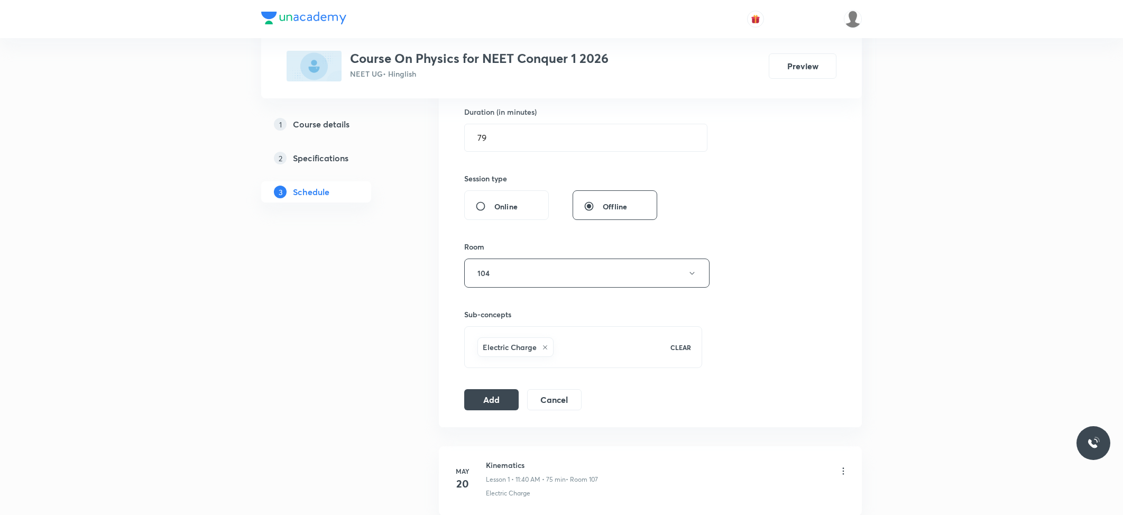
scroll to position [352, 0]
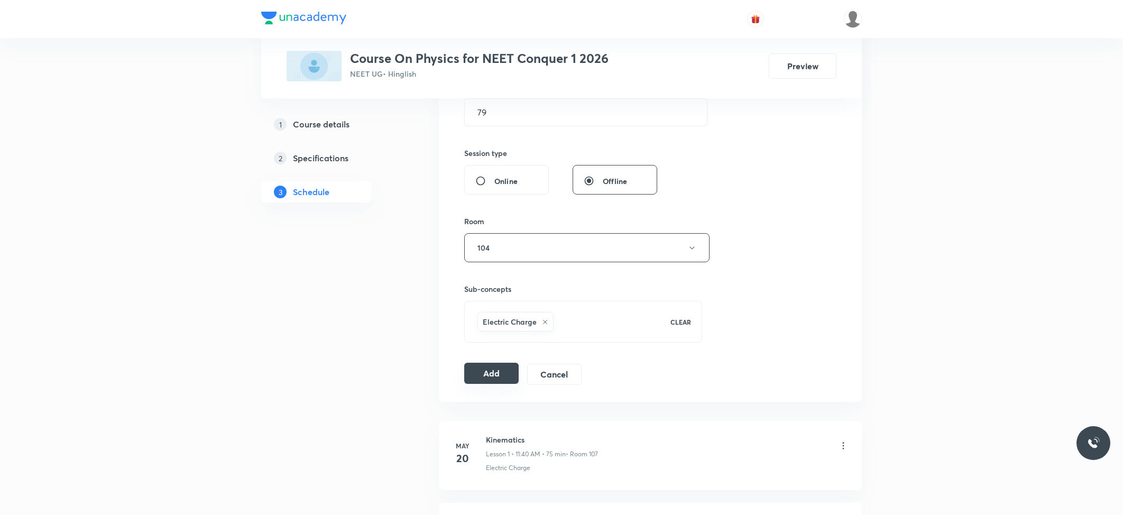
click at [512, 373] on button "Add" at bounding box center [491, 373] width 54 height 21
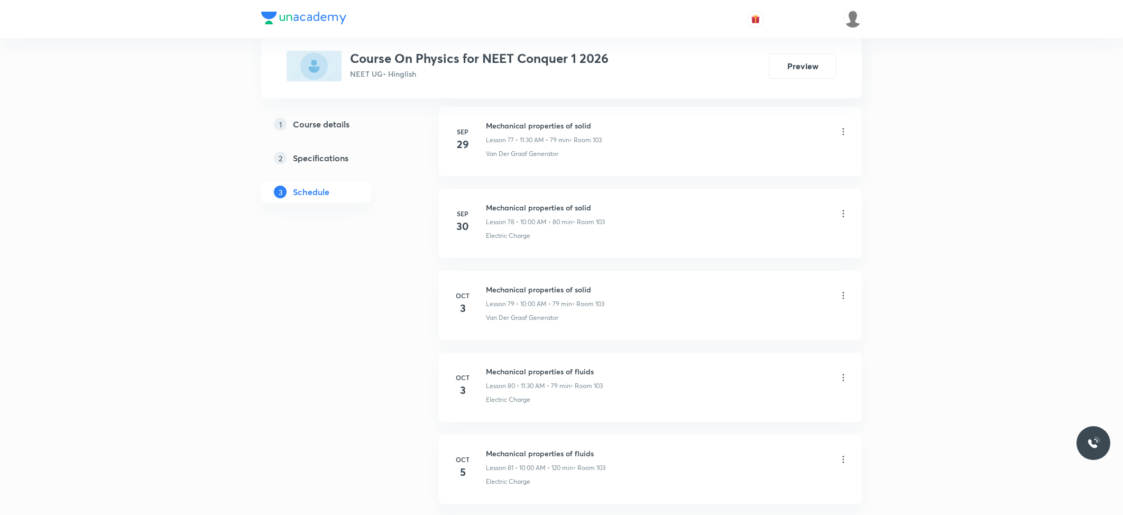
scroll to position [6678, 0]
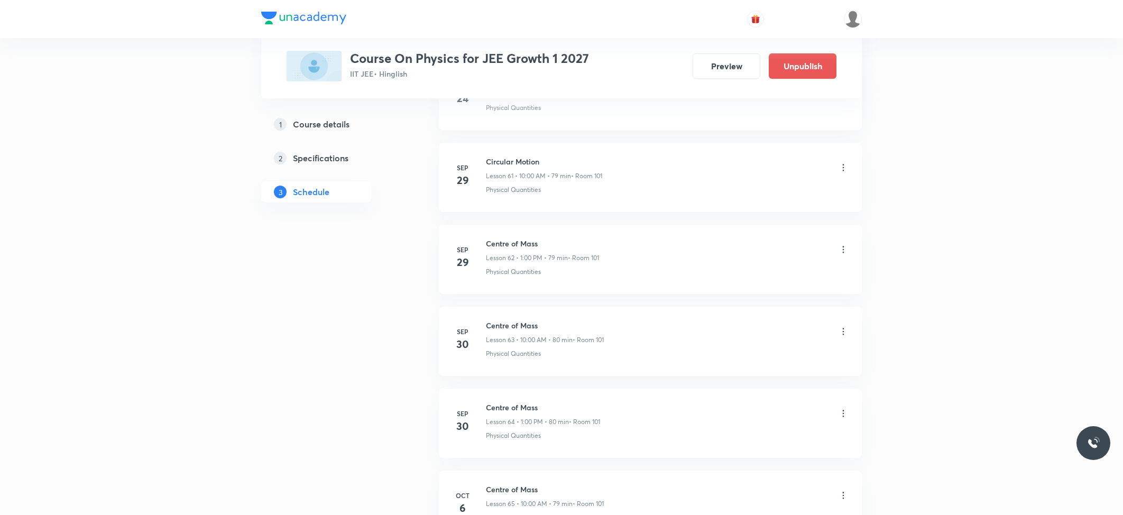
scroll to position [6014, 0]
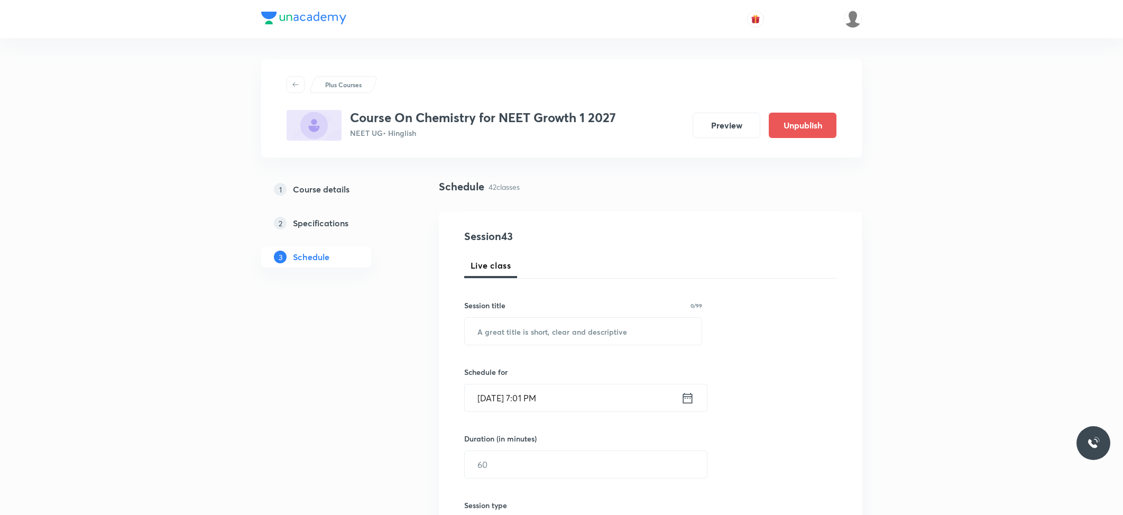
scroll to position [3791, 0]
